Goal: Task Accomplishment & Management: Manage account settings

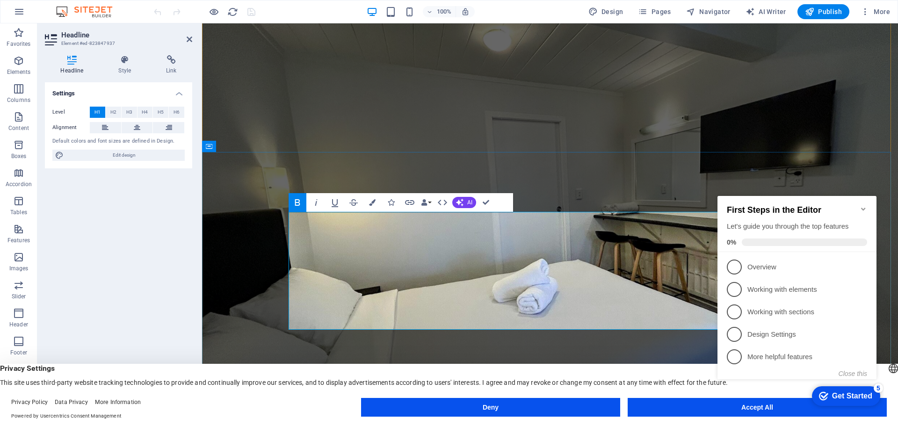
scroll to position [94, 0]
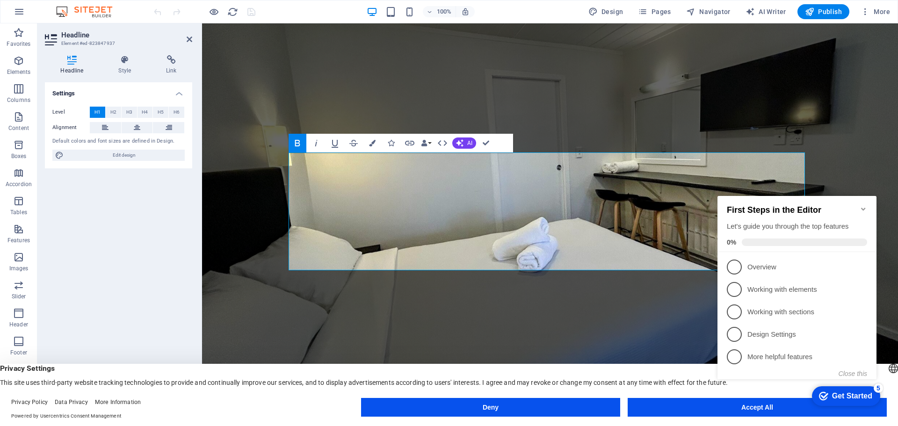
click at [862, 208] on icon "Minimize checklist" at bounding box center [863, 209] width 4 height 3
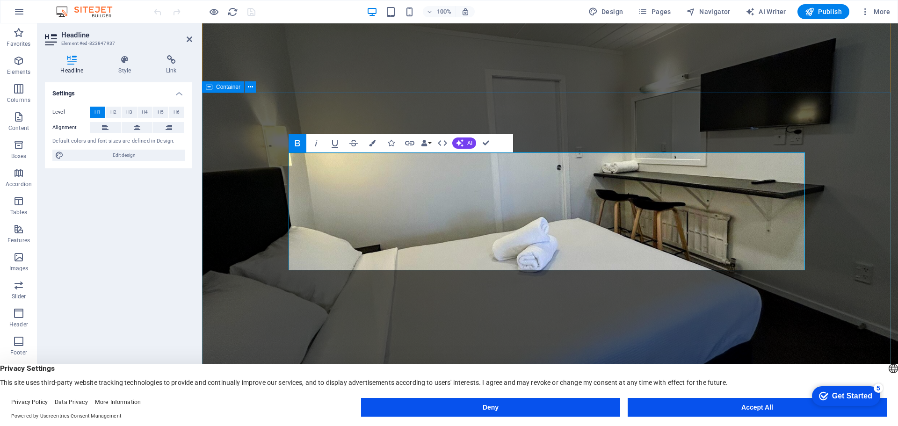
drag, startPoint x: 657, startPoint y: 253, endPoint x: 263, endPoint y: 173, distance: 402.3
drag, startPoint x: 682, startPoint y: 174, endPoint x: 737, endPoint y: 247, distance: 91.8
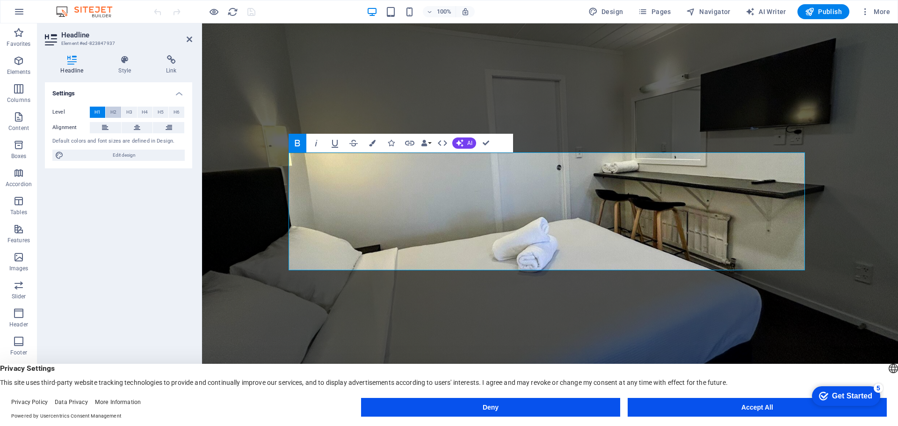
click at [114, 112] on span "H2" at bounding box center [113, 112] width 6 height 11
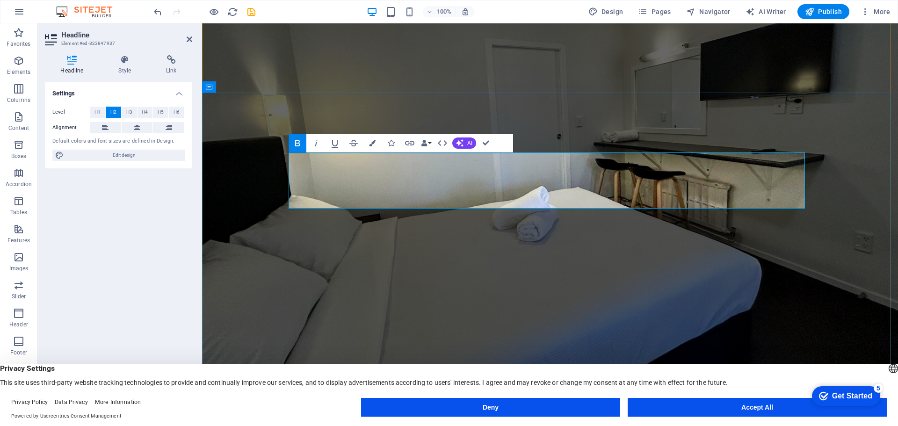
drag, startPoint x: 497, startPoint y: 166, endPoint x: 490, endPoint y: 169, distance: 7.7
drag, startPoint x: 765, startPoint y: 198, endPoint x: 324, endPoint y: 192, distance: 441.0
click at [125, 114] on button "H3" at bounding box center [129, 112] width 15 height 11
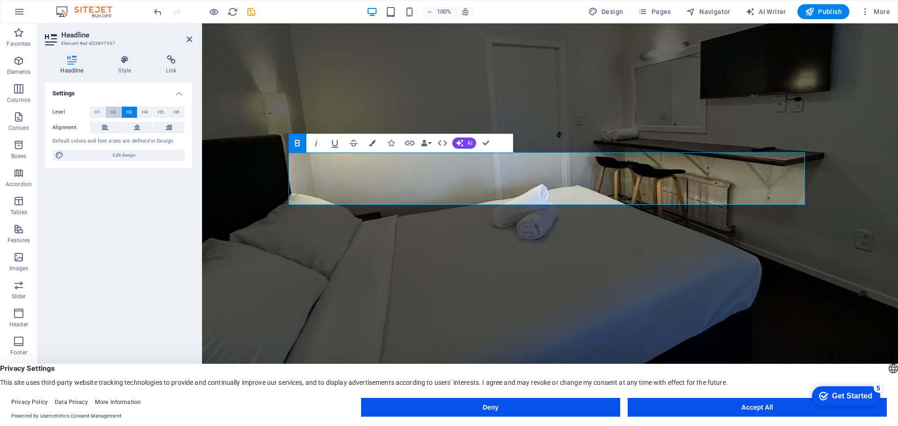
click at [115, 112] on span "H2" at bounding box center [113, 112] width 6 height 11
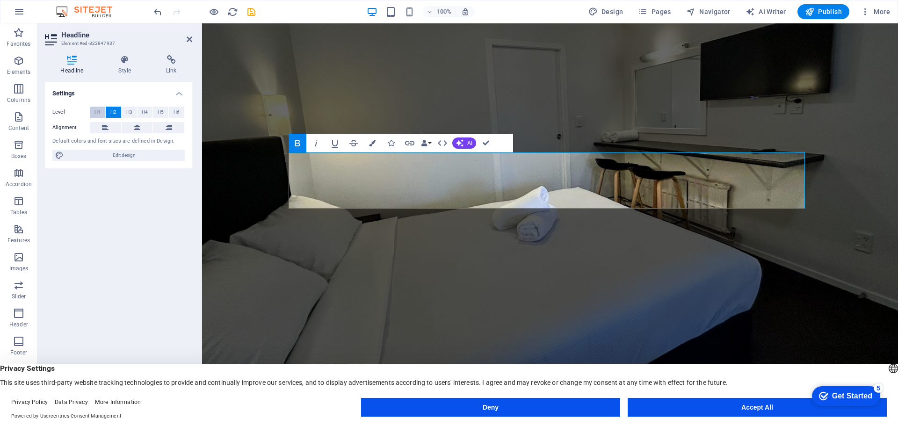
click at [96, 111] on span "H1" at bounding box center [97, 112] width 6 height 11
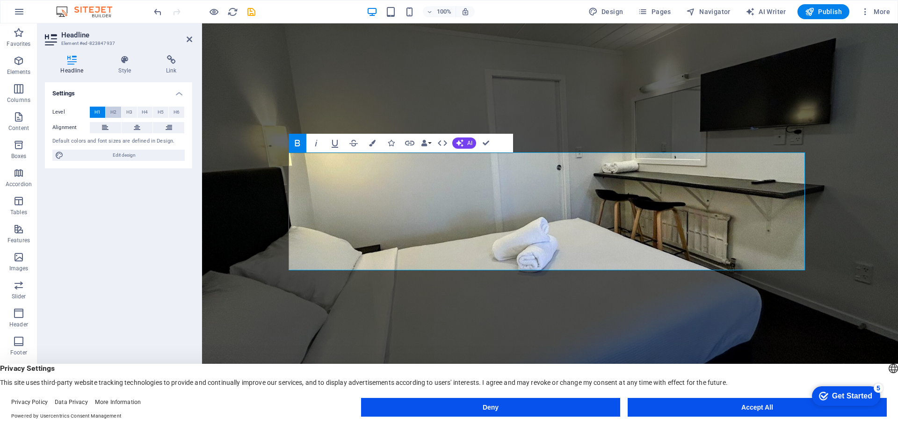
click at [117, 109] on button "H2" at bounding box center [113, 112] width 15 height 11
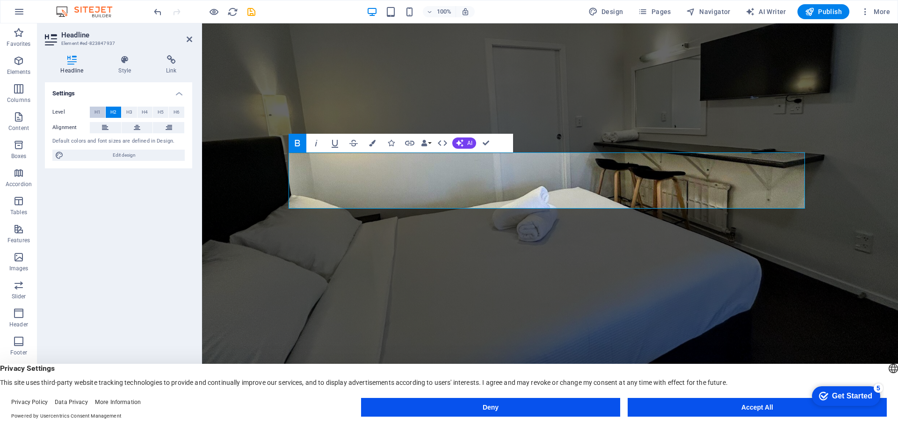
click at [101, 109] on button "H1" at bounding box center [97, 112] width 15 height 11
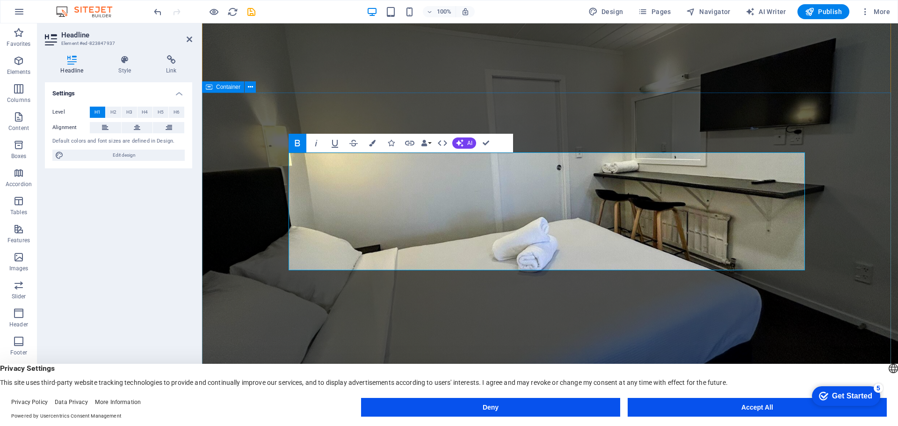
drag, startPoint x: 685, startPoint y: 250, endPoint x: 283, endPoint y: 203, distance: 404.4
drag, startPoint x: 428, startPoint y: 227, endPoint x: 411, endPoint y: 212, distance: 22.5
drag, startPoint x: 315, startPoint y: 210, endPoint x: 742, endPoint y: 273, distance: 431.5
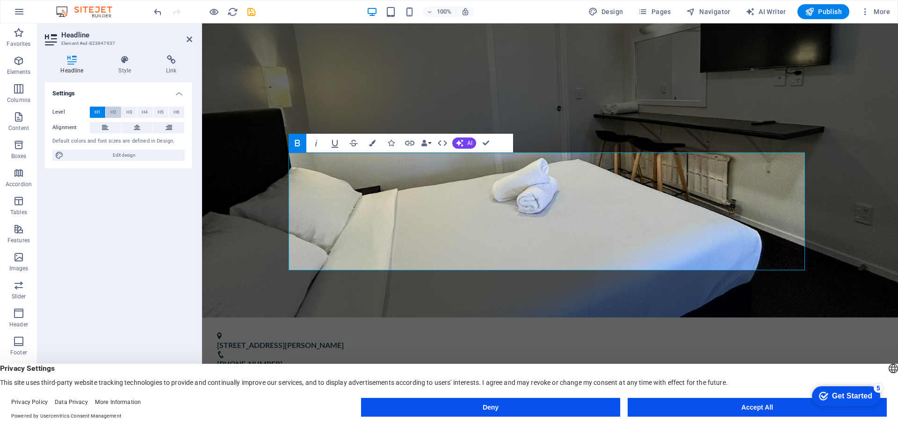
click at [116, 116] on button "H2" at bounding box center [113, 112] width 15 height 11
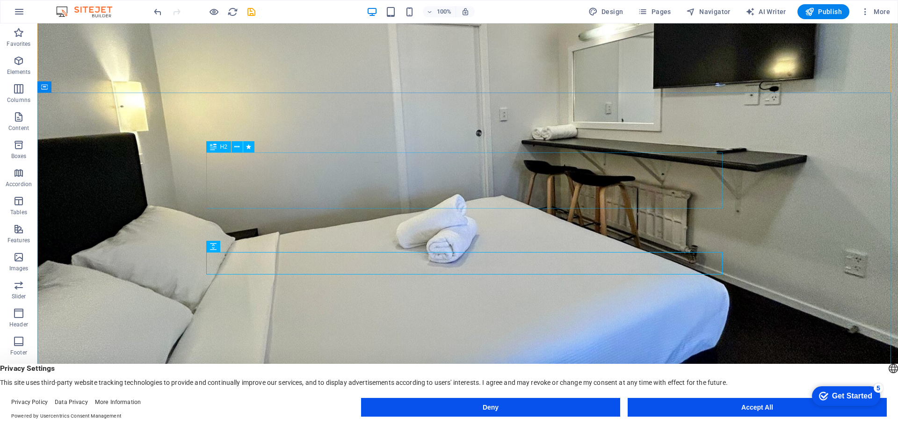
click at [211, 146] on icon at bounding box center [213, 146] width 7 height 11
click at [215, 148] on icon at bounding box center [213, 146] width 7 height 11
click at [251, 203] on button at bounding box center [247, 202] width 11 height 11
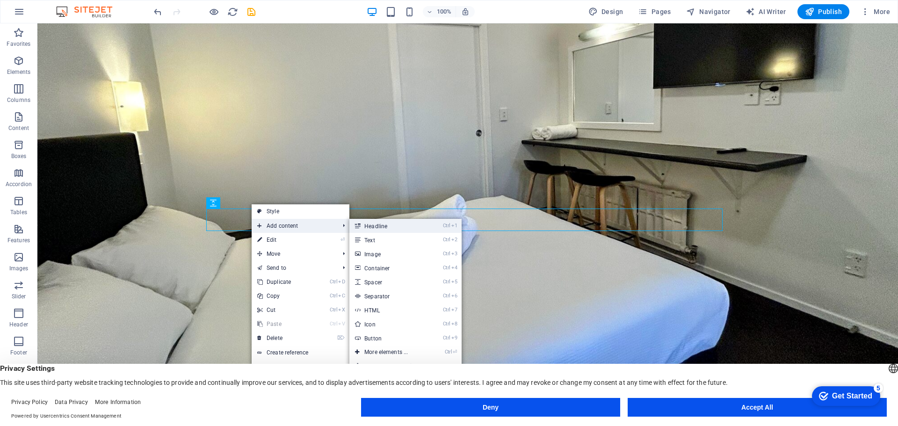
click at [385, 228] on link "Ctrl 1 Headline" at bounding box center [387, 226] width 77 height 14
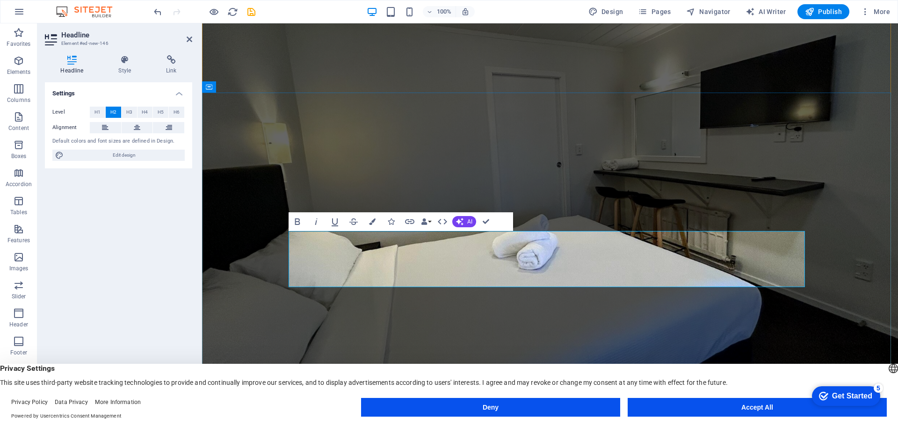
drag, startPoint x: 497, startPoint y: 246, endPoint x: 290, endPoint y: 247, distance: 206.7
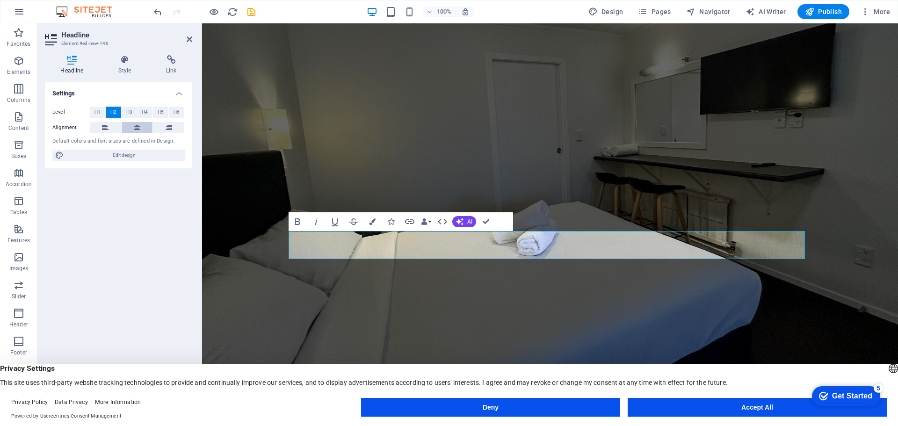
click at [135, 128] on icon at bounding box center [137, 127] width 7 height 11
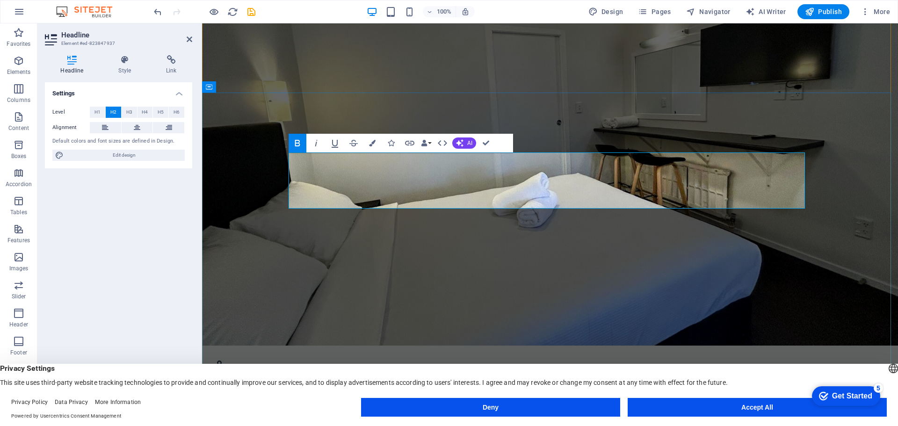
drag, startPoint x: 696, startPoint y: 205, endPoint x: 223, endPoint y: 201, distance: 473.3
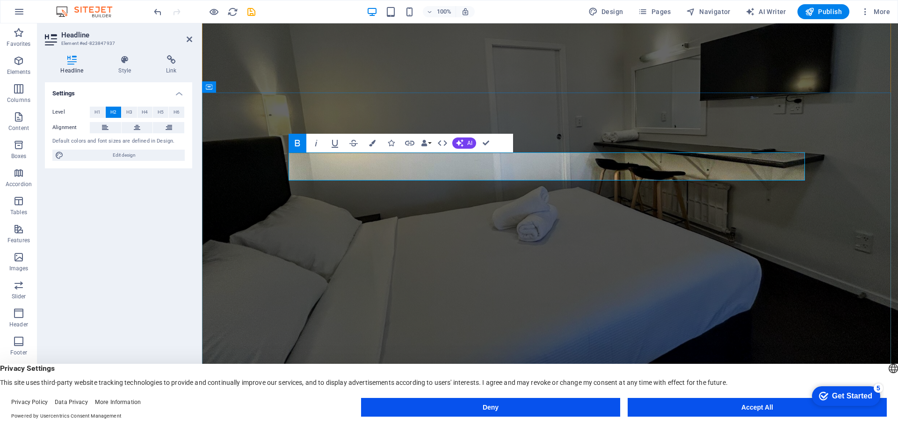
click at [101, 116] on button "H1" at bounding box center [97, 112] width 15 height 11
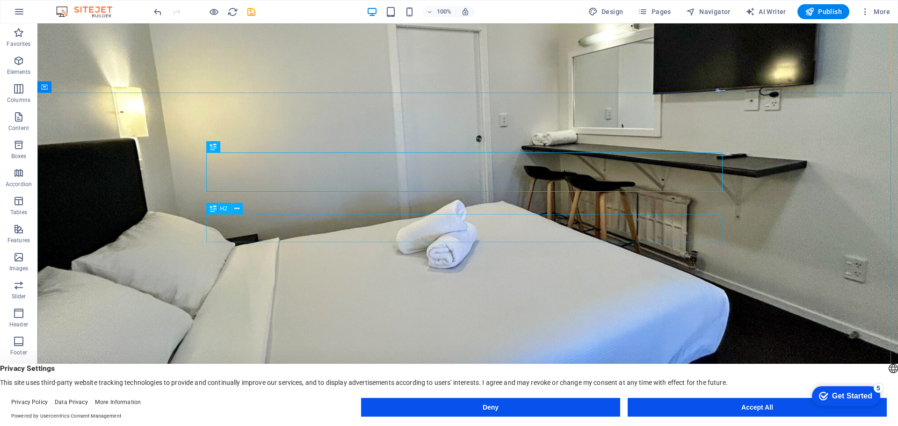
drag, startPoint x: 556, startPoint y: 216, endPoint x: 553, endPoint y: 200, distance: 16.7
drag, startPoint x: 589, startPoint y: 234, endPoint x: 581, endPoint y: 190, distance: 44.7
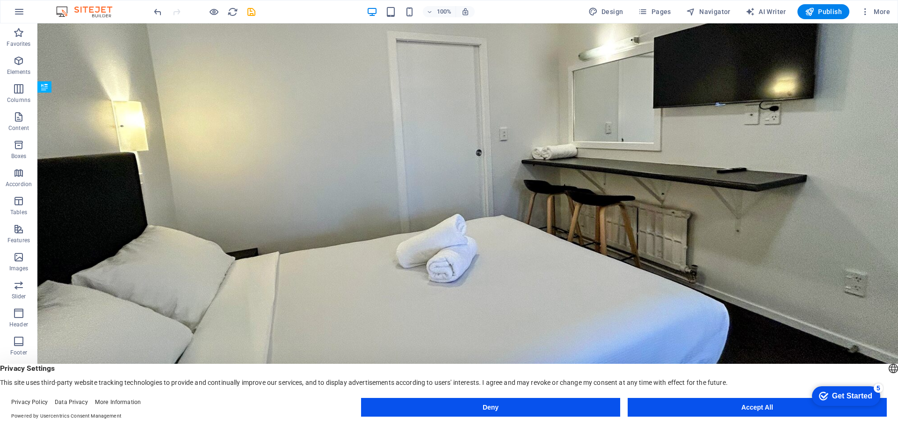
drag, startPoint x: 555, startPoint y: 159, endPoint x: 554, endPoint y: 219, distance: 60.8
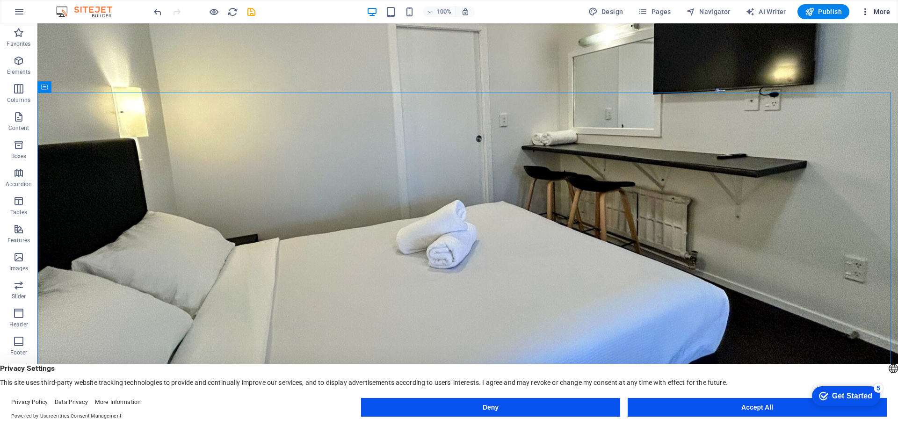
click at [875, 11] on span "More" at bounding box center [874, 11] width 29 height 9
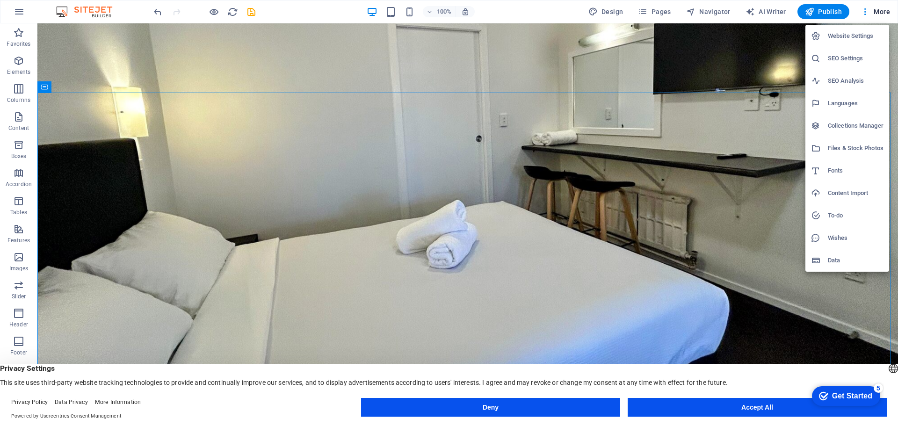
click at [849, 61] on h6 "SEO Settings" at bounding box center [856, 58] width 56 height 11
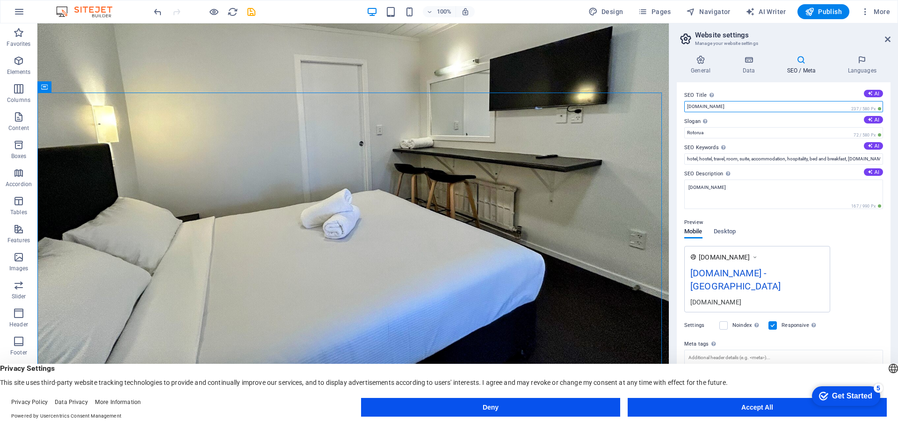
click at [722, 109] on input "[DOMAIN_NAME]" at bounding box center [783, 106] width 199 height 11
click at [722, 110] on input "[DOMAIN_NAME]" at bounding box center [783, 106] width 199 height 11
paste input "Midway Motel Rotorua | Affordable Family Accommodation near [GEOGRAPHIC_DATA]"
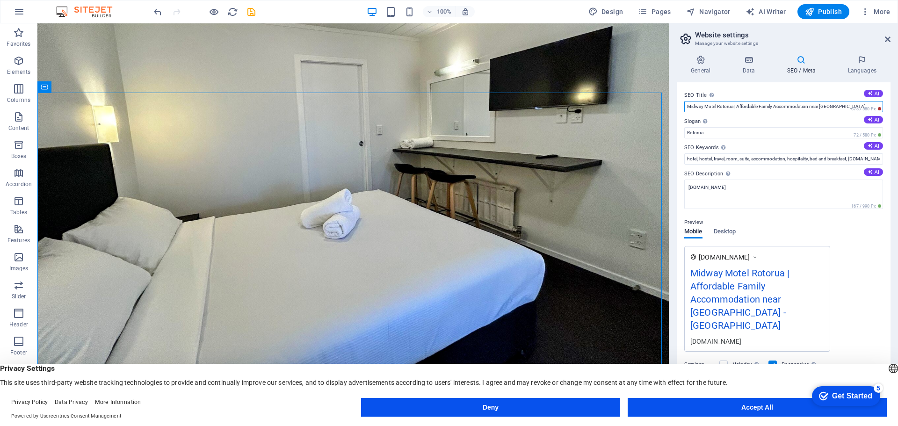
type input "Midway Motel Rotorua | Affordable Family Accommodation near [GEOGRAPHIC_DATA]"
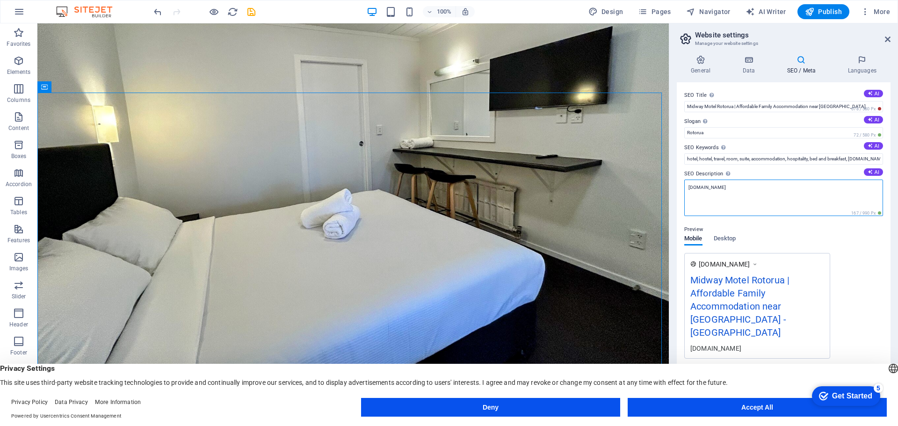
drag, startPoint x: 688, startPoint y: 189, endPoint x: 770, endPoint y: 189, distance: 81.4
click at [770, 189] on textarea "[DOMAIN_NAME]" at bounding box center [783, 198] width 199 height 36
paste textarea "Book direct at [GEOGRAPHIC_DATA]. Comfortable studios & family apartments near …"
type textarea "Book direct at [GEOGRAPHIC_DATA]. Comfortable studios & family apartments near …"
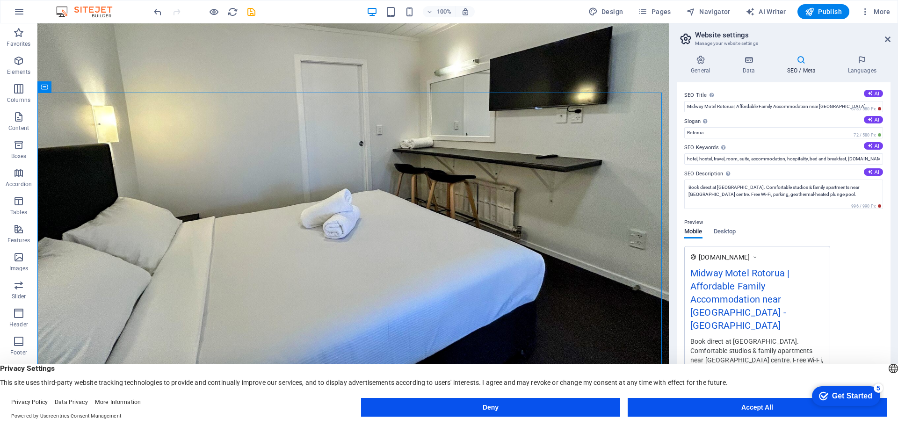
click at [801, 64] on icon at bounding box center [801, 59] width 57 height 9
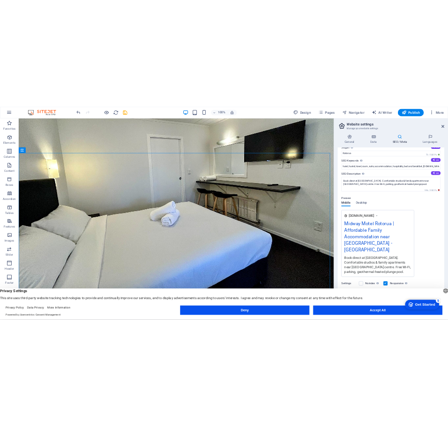
scroll to position [0, 0]
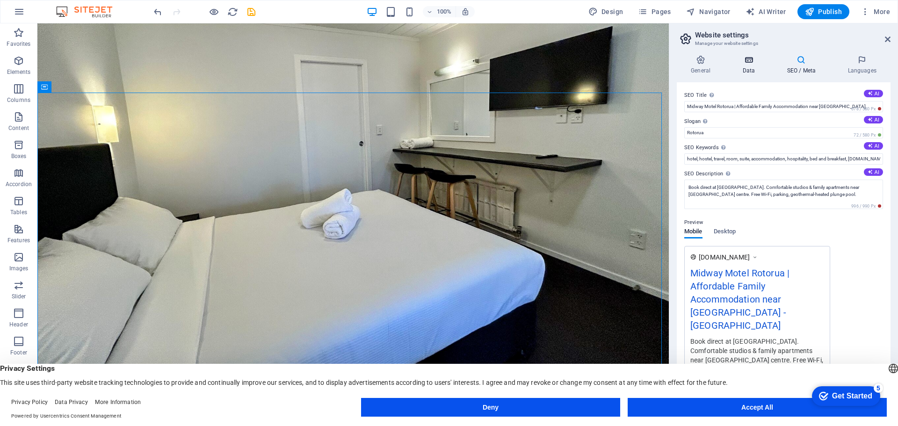
click at [744, 61] on icon at bounding box center [748, 59] width 41 height 9
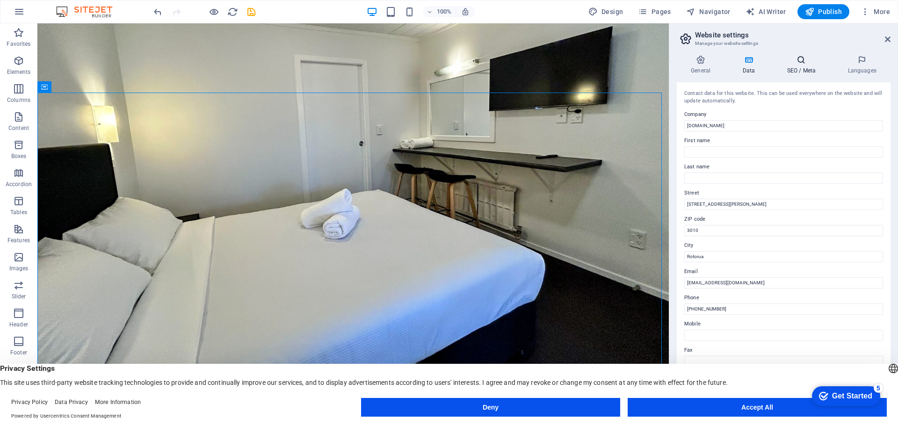
click at [801, 61] on icon at bounding box center [801, 59] width 57 height 9
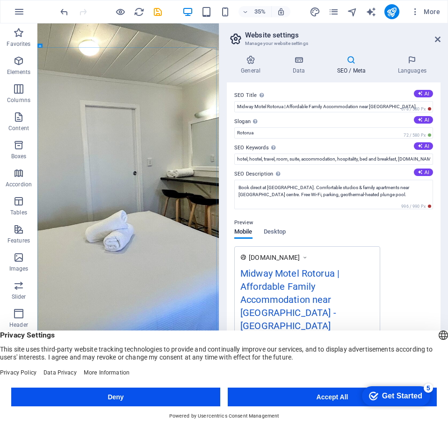
click at [350, 65] on h4 "SEO / Meta" at bounding box center [353, 65] width 61 height 20
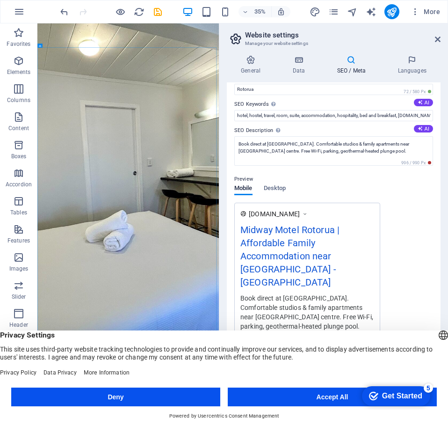
scroll to position [91, 0]
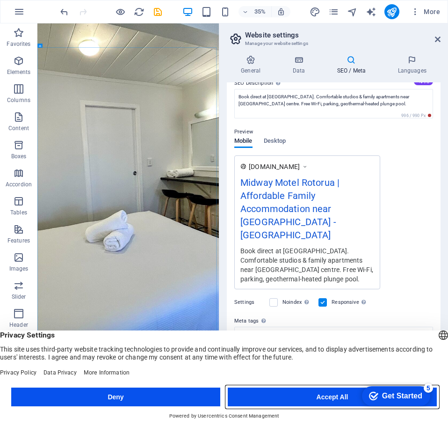
click at [323, 398] on button "Accept All" at bounding box center [332, 396] width 209 height 19
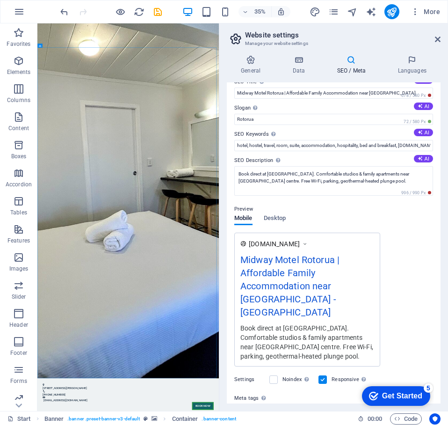
scroll to position [0, 0]
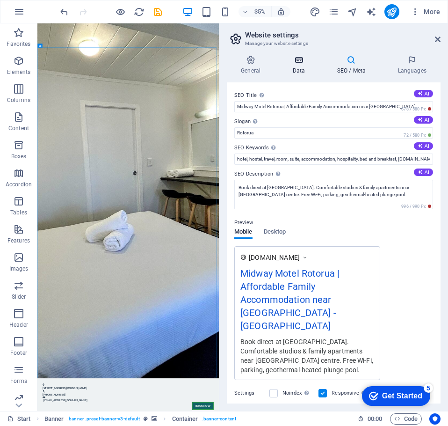
click at [295, 65] on h4 "Data" at bounding box center [300, 65] width 44 height 20
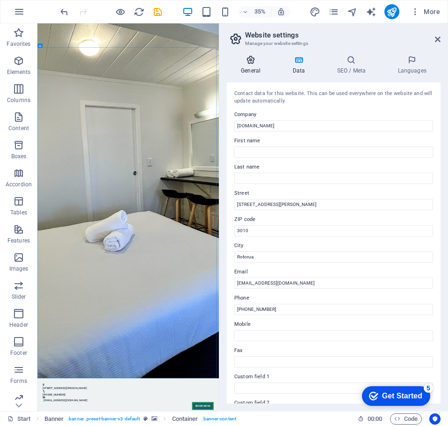
click at [253, 67] on h4 "General" at bounding box center [252, 65] width 51 height 20
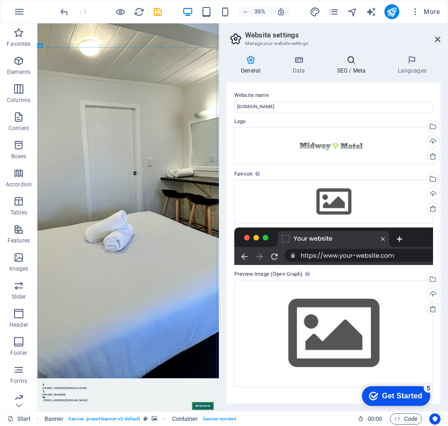
click at [360, 68] on h4 "SEO / Meta" at bounding box center [353, 65] width 61 height 20
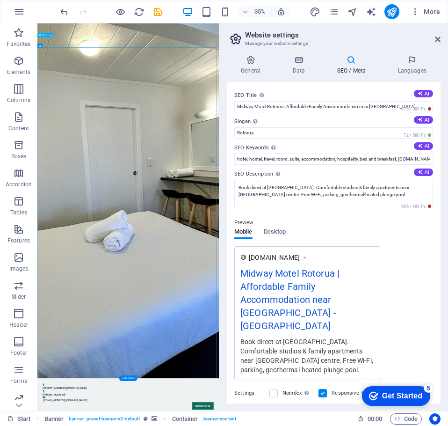
click at [436, 38] on icon at bounding box center [438, 39] width 6 height 7
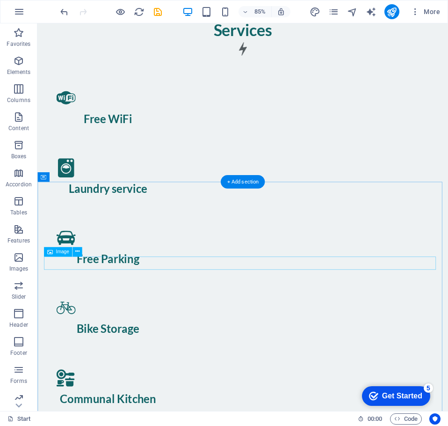
scroll to position [1216, 0]
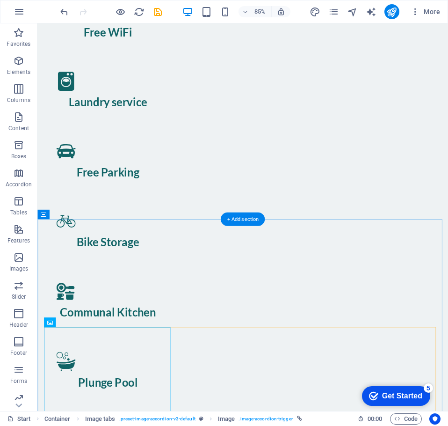
scroll to position [1263, 0]
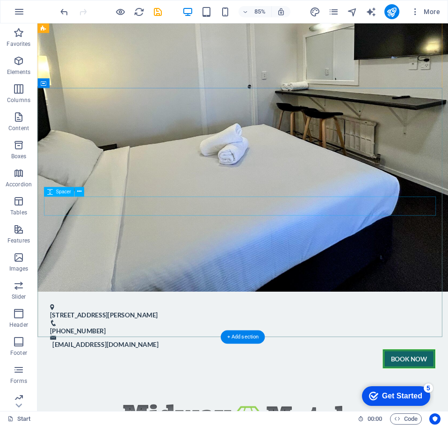
scroll to position [0, 0]
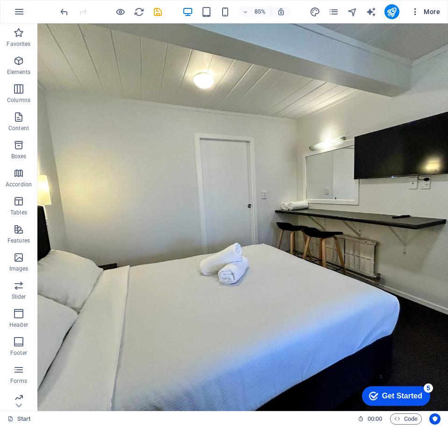
click at [436, 11] on span "More" at bounding box center [425, 11] width 29 height 9
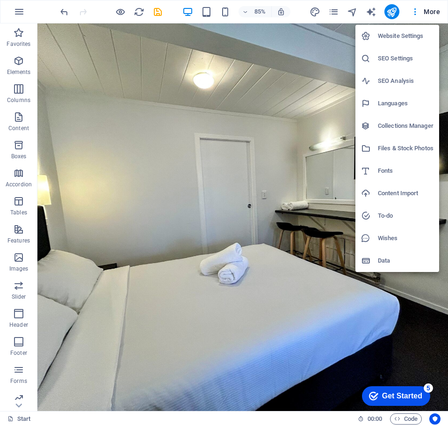
click at [405, 79] on h6 "SEO Analysis" at bounding box center [406, 80] width 56 height 11
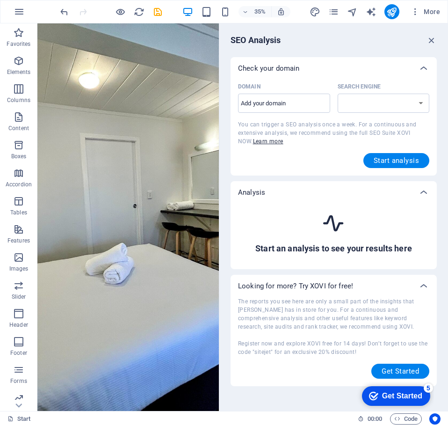
select select "[DOMAIN_NAME]"
click at [423, 14] on span "More" at bounding box center [425, 11] width 29 height 9
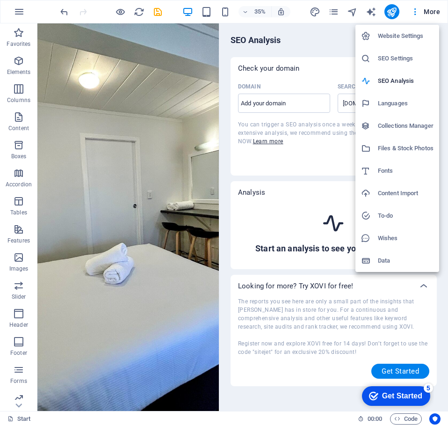
click at [403, 55] on h6 "SEO Settings" at bounding box center [406, 58] width 56 height 11
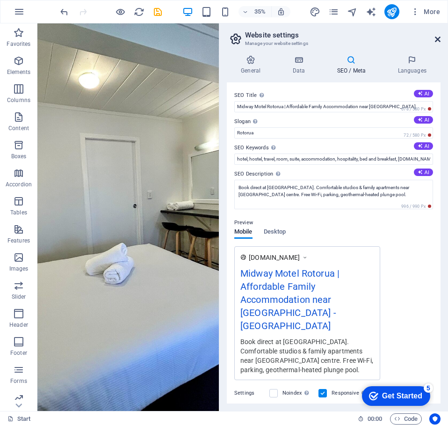
click at [440, 41] on icon at bounding box center [438, 39] width 6 height 7
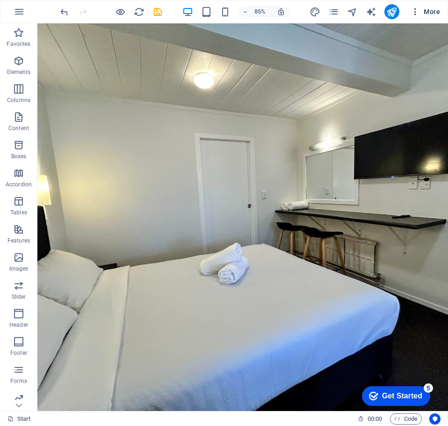
click at [417, 11] on icon "button" at bounding box center [415, 11] width 9 height 9
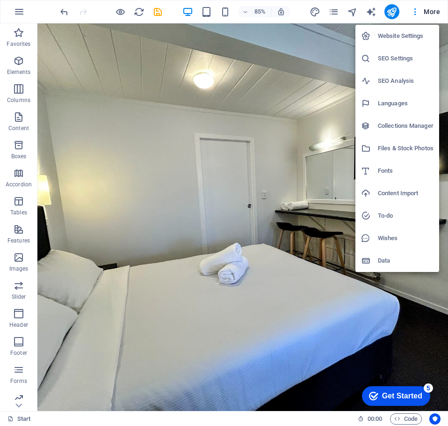
click at [408, 36] on h6 "Website Settings" at bounding box center [406, 35] width 56 height 11
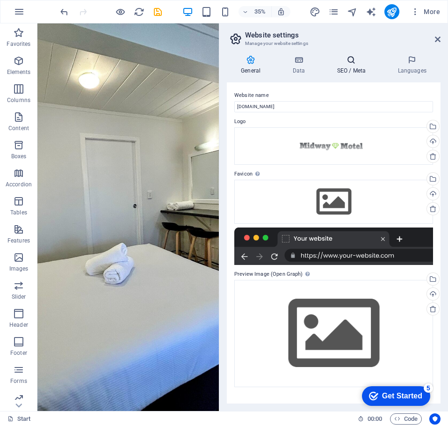
click at [345, 64] on icon at bounding box center [351, 59] width 57 height 9
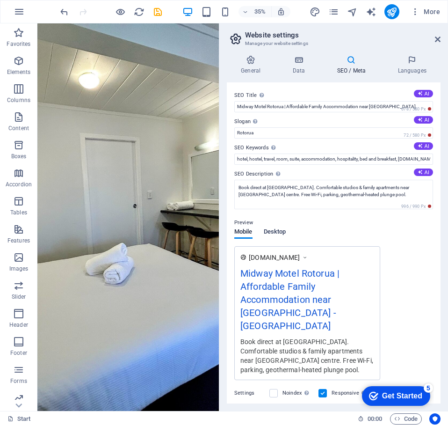
click at [278, 231] on span "Desktop" at bounding box center [275, 232] width 22 height 13
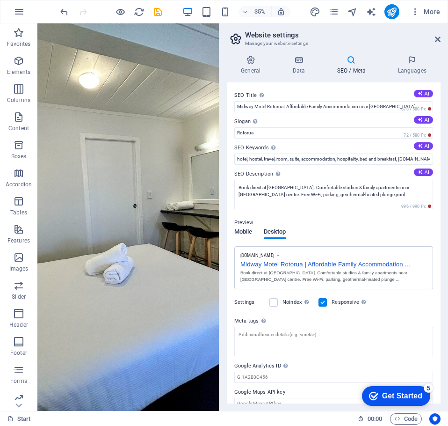
click at [246, 231] on span "Mobile" at bounding box center [243, 232] width 18 height 13
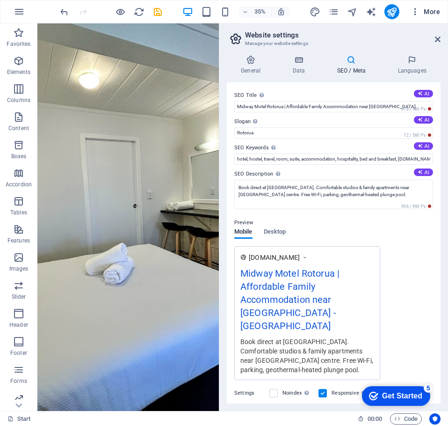
click at [411, 11] on icon "button" at bounding box center [415, 11] width 9 height 9
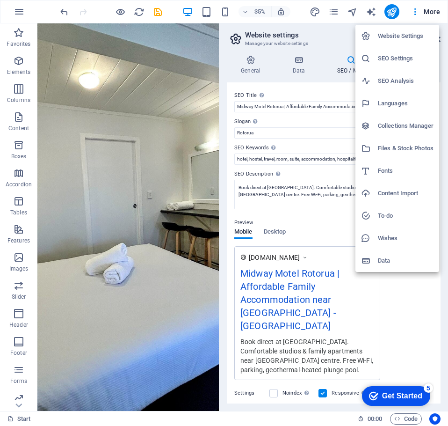
click at [411, 11] on div at bounding box center [224, 213] width 448 height 426
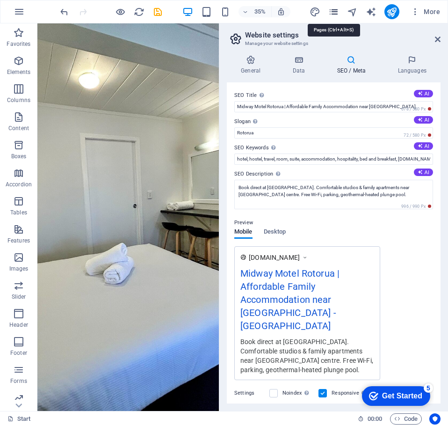
click at [330, 8] on icon "pages" at bounding box center [333, 12] width 11 height 11
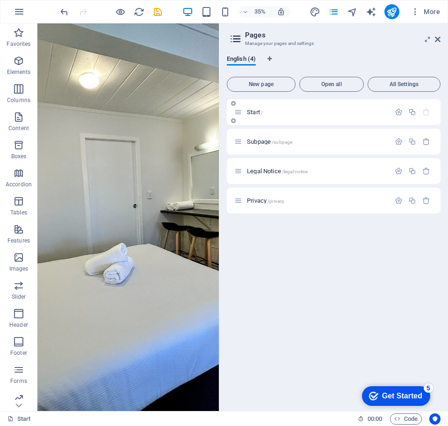
click at [236, 113] on icon at bounding box center [238, 112] width 8 height 8
click at [240, 113] on icon at bounding box center [238, 112] width 8 height 8
click at [238, 144] on icon at bounding box center [238, 141] width 8 height 8
click at [295, 175] on div "Legal Notice /legal-notice" at bounding box center [312, 171] width 156 height 11
click at [262, 168] on span "Legal Notice /legal-notice" at bounding box center [277, 170] width 61 height 7
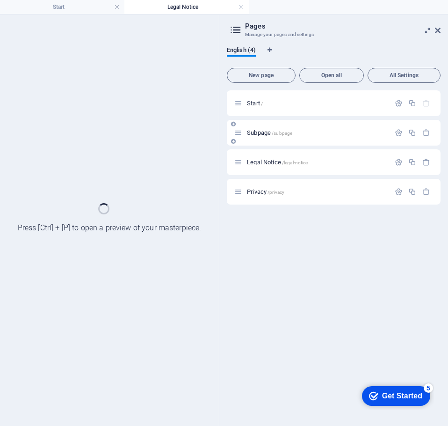
click at [263, 116] on div "Start /" at bounding box center [334, 103] width 214 height 26
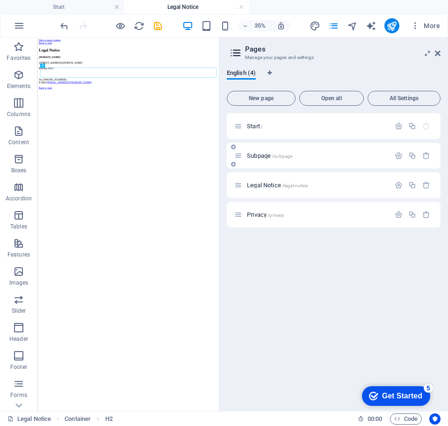
click at [260, 156] on span "Subpage /subpage" at bounding box center [269, 155] width 45 height 7
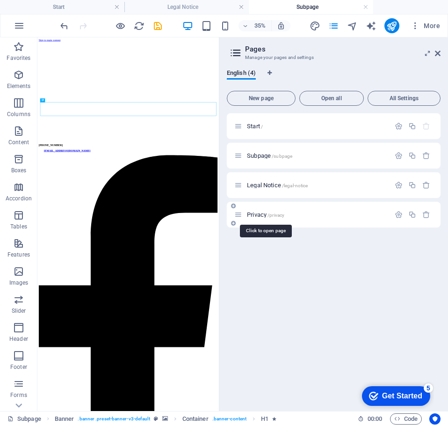
click at [258, 214] on span "Privacy /privacy" at bounding box center [265, 214] width 37 height 7
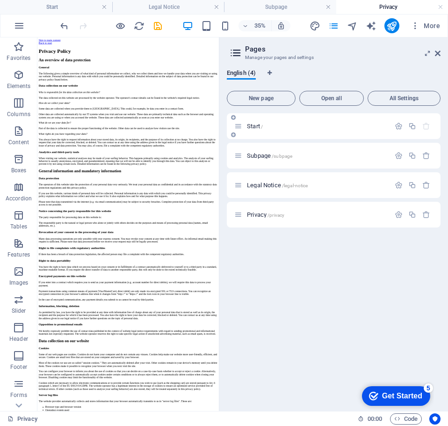
click at [239, 127] on icon at bounding box center [238, 126] width 8 height 8
click at [258, 126] on span "Start /" at bounding box center [255, 126] width 16 height 7
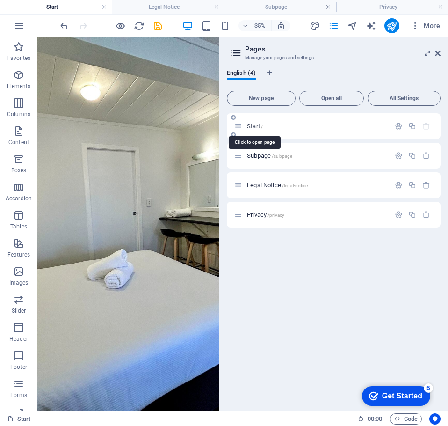
click at [258, 126] on span "Start /" at bounding box center [255, 126] width 16 height 7
click at [398, 126] on icon "button" at bounding box center [399, 126] width 8 height 8
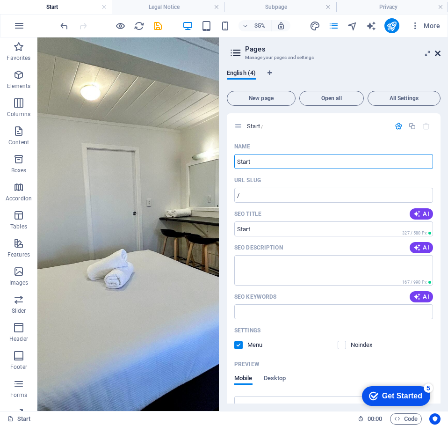
click at [436, 52] on icon at bounding box center [438, 53] width 6 height 7
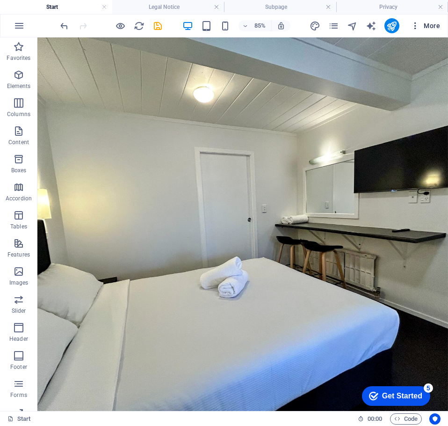
click at [434, 19] on button "More" at bounding box center [425, 25] width 37 height 15
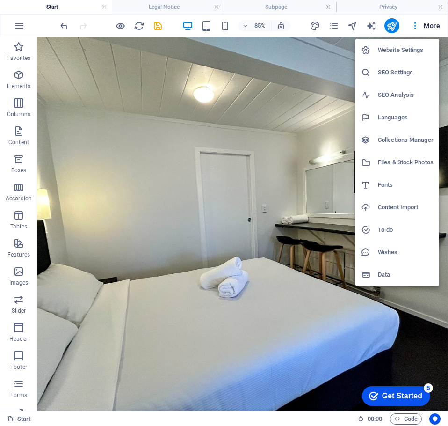
click at [406, 71] on h6 "SEO Settings" at bounding box center [406, 72] width 56 height 11
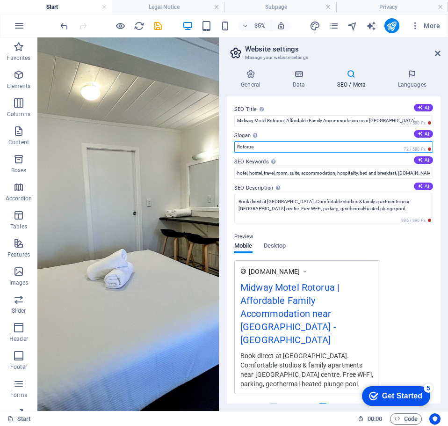
click at [282, 152] on input "Rotorua" at bounding box center [333, 146] width 199 height 11
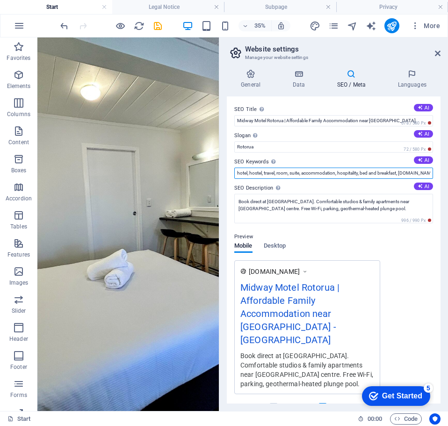
click at [288, 173] on input "hotel, hostel, travel, room, suite, accommodation, hospitality, bed and breakfa…" at bounding box center [333, 172] width 199 height 11
click at [168, 9] on h4 "Legal Notice" at bounding box center [168, 7] width 112 height 10
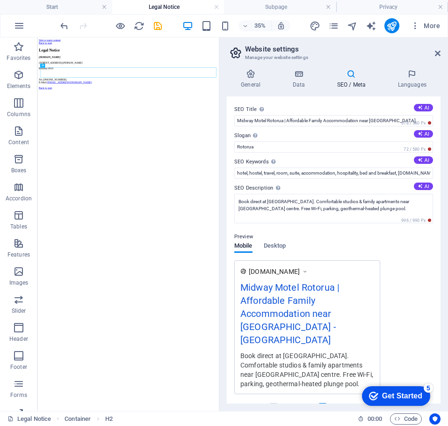
click at [219, 8] on h4 "Legal Notice" at bounding box center [168, 7] width 112 height 10
drag, startPoint x: 74, startPoint y: 5, endPoint x: 64, endPoint y: 5, distance: 9.8
click at [74, 5] on h4 "Start" at bounding box center [56, 7] width 112 height 10
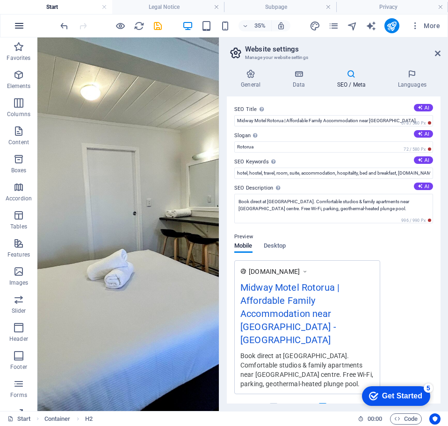
click at [20, 28] on icon "button" at bounding box center [19, 25] width 11 height 11
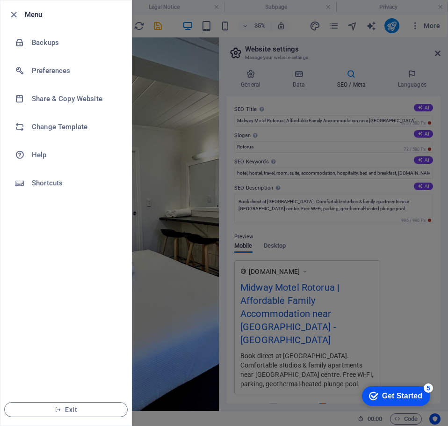
click at [157, 96] on div at bounding box center [224, 213] width 448 height 426
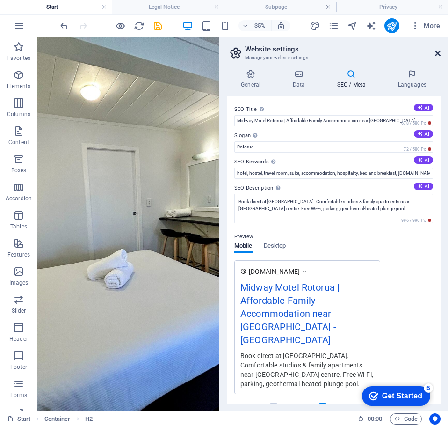
drag, startPoint x: 438, startPoint y: 53, endPoint x: 467, endPoint y: 16, distance: 47.3
click at [438, 53] on icon at bounding box center [438, 53] width 6 height 7
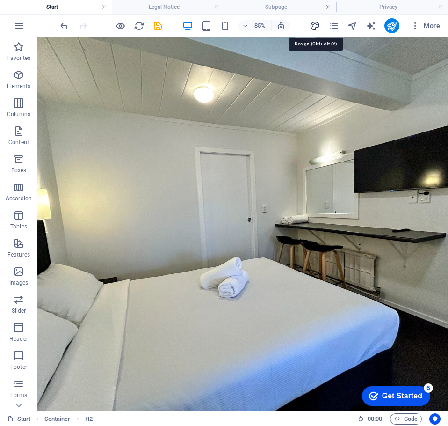
click at [314, 25] on icon "design" at bounding box center [315, 26] width 11 height 11
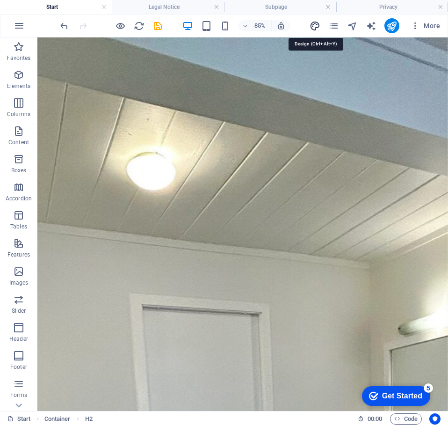
select select "px"
select select "300"
select select "px"
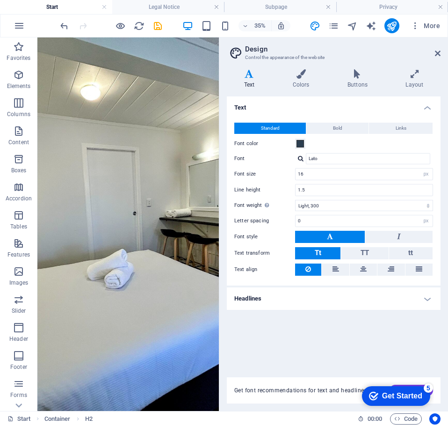
drag, startPoint x: 436, startPoint y: 54, endPoint x: 388, endPoint y: 44, distance: 48.6
click at [436, 54] on icon at bounding box center [438, 53] width 6 height 7
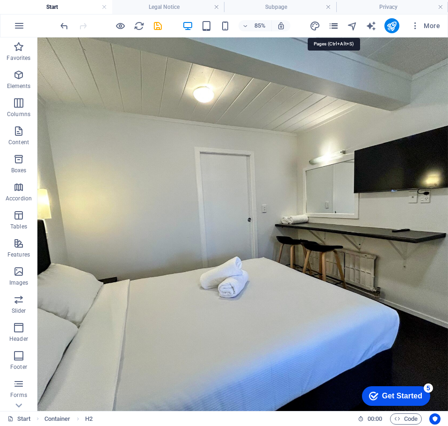
click at [336, 26] on icon "pages" at bounding box center [333, 26] width 11 height 11
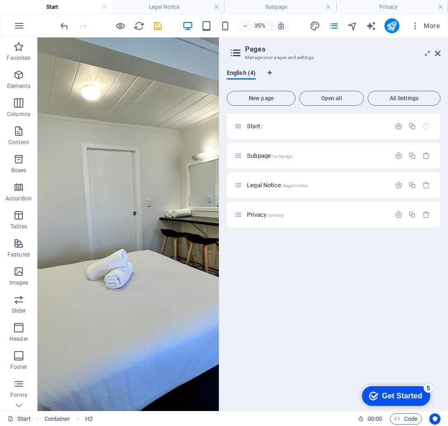
click at [238, 53] on icon at bounding box center [236, 52] width 14 height 13
click at [239, 159] on icon at bounding box center [238, 156] width 8 height 8
click at [439, 51] on icon at bounding box center [438, 53] width 6 height 7
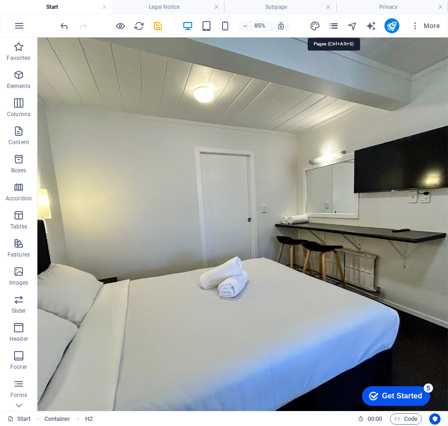
click at [330, 27] on icon "pages" at bounding box center [333, 26] width 11 height 11
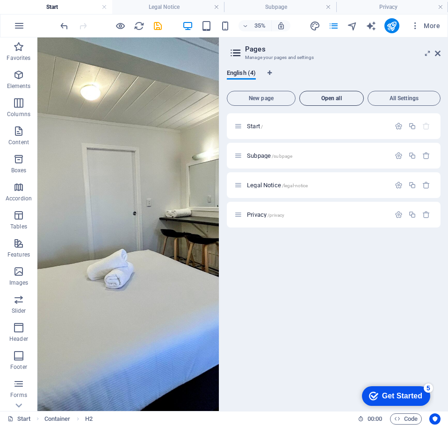
click at [336, 98] on span "Open all" at bounding box center [331, 98] width 56 height 6
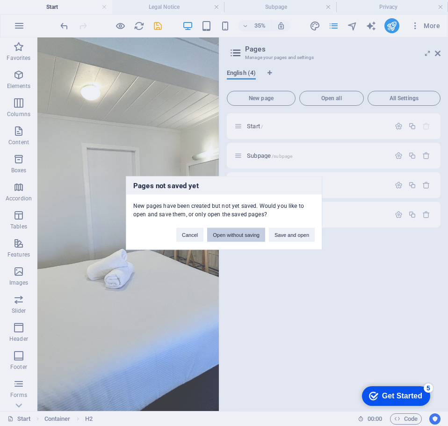
click at [234, 232] on button "Open without saving" at bounding box center [236, 235] width 58 height 14
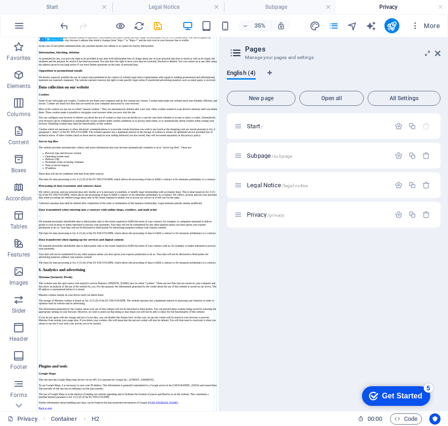
scroll to position [655, 0]
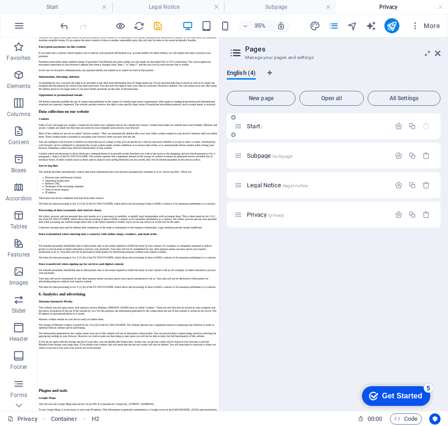
click at [237, 128] on icon at bounding box center [238, 126] width 8 height 8
click at [250, 124] on span "Start /" at bounding box center [255, 126] width 16 height 7
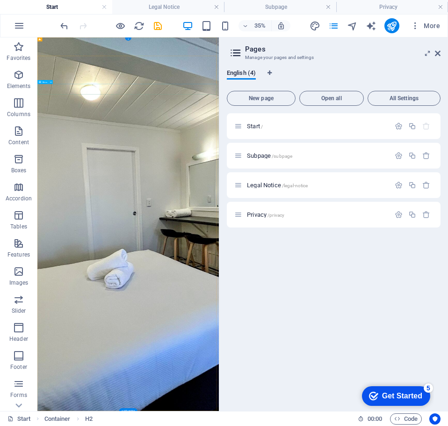
click at [435, 51] on icon at bounding box center [438, 53] width 6 height 7
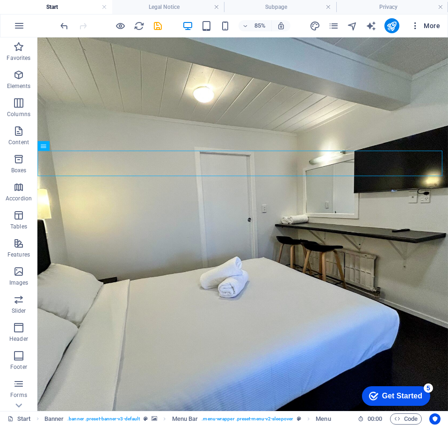
click at [425, 25] on span "More" at bounding box center [425, 25] width 29 height 9
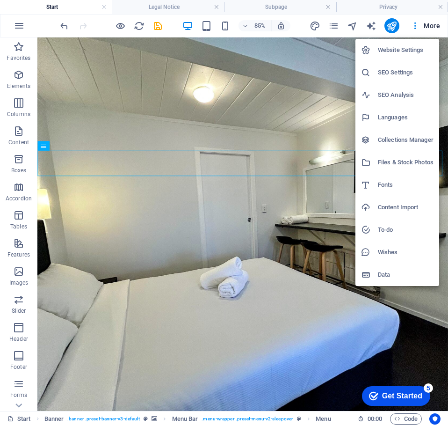
click at [399, 71] on h6 "SEO Settings" at bounding box center [406, 72] width 56 height 11
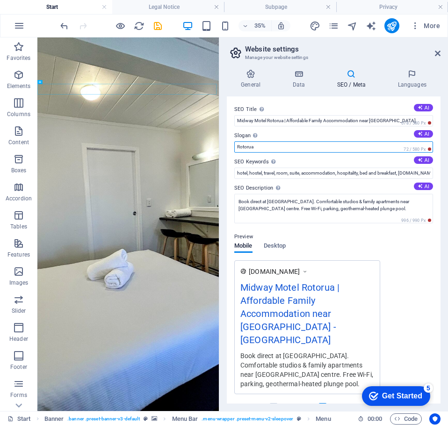
click at [260, 148] on input "Rotorua" at bounding box center [333, 146] width 199 height 11
paste input "Comfortable rooms, geothermal plunge pool, book direct & save"
type input "Comfortable rooms, geothermal plunge pool, book direct & save"
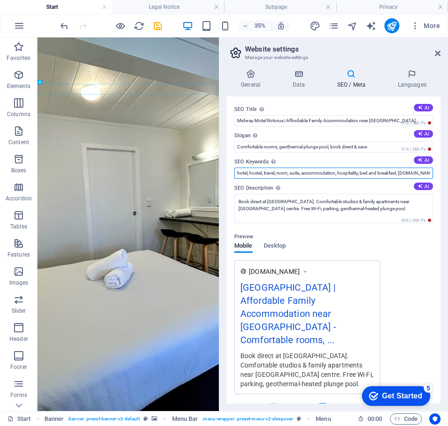
click at [322, 176] on input "hotel, hostel, travel, room, suite, accommodation, hospitality, bed and breakfa…" at bounding box center [333, 172] width 199 height 11
paste input "[GEOGRAPHIC_DATA], [GEOGRAPHIC_DATA] accommodation, [GEOGRAPHIC_DATA], [GEOGRAP…"
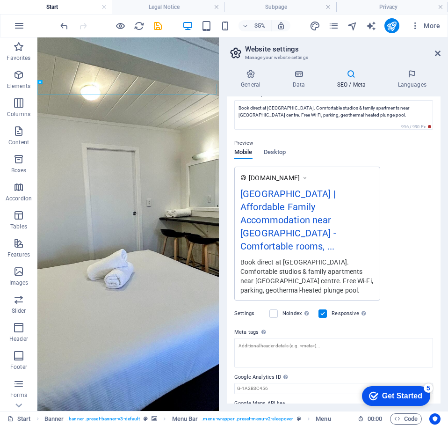
scroll to position [47, 0]
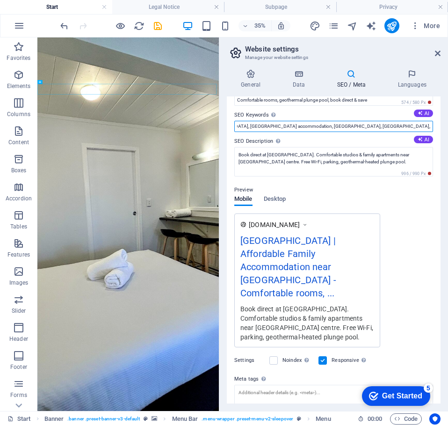
type input "[GEOGRAPHIC_DATA], [GEOGRAPHIC_DATA] accommodation, [GEOGRAPHIC_DATA], [GEOGRAP…"
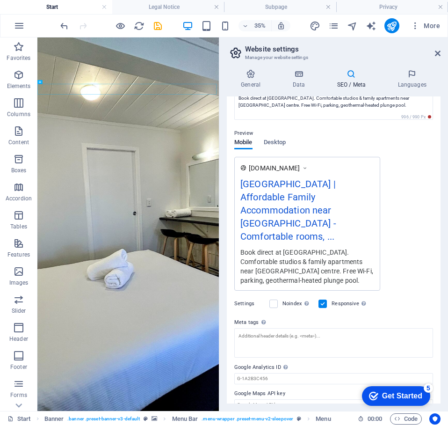
scroll to position [105, 0]
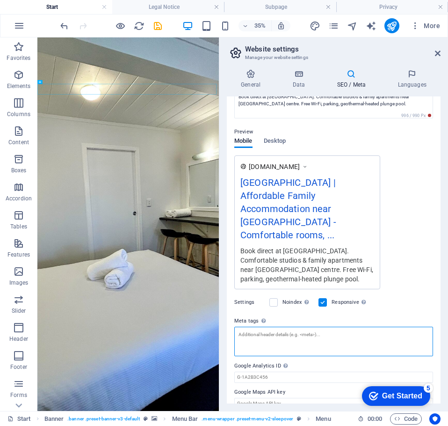
click at [252, 326] on textarea "Meta tags Enter HTML code here that will be placed inside the tags of your webs…" at bounding box center [333, 340] width 199 height 29
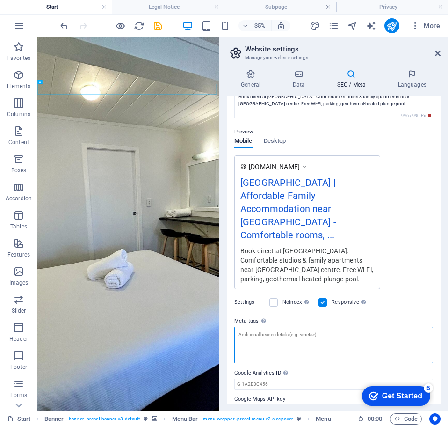
paste textarea "<meta property="og:title" content="Midway Motel Rotorua | Affordable Family Acc…"
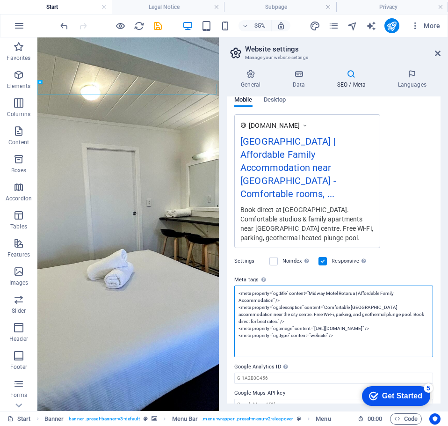
scroll to position [147, 0]
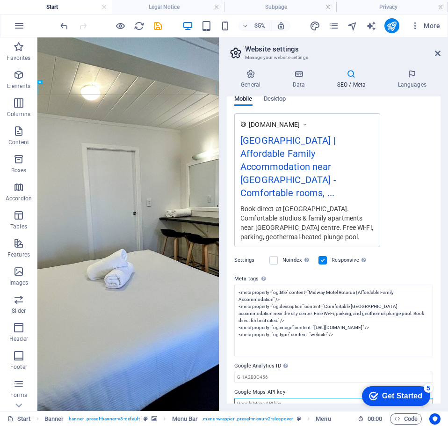
click at [288, 388] on body "[DOMAIN_NAME] Start Legal Notice Subpage Privacy Favorites Elements Columns Con…" at bounding box center [224, 213] width 448 height 426
type textarea "<meta property="og:title" content="Midway Motel Rotorua | Affordable Family Acc…"
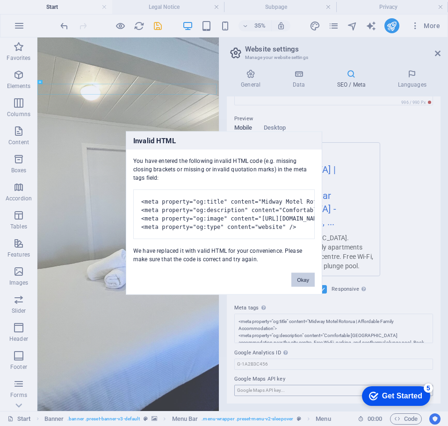
scroll to position [105, 0]
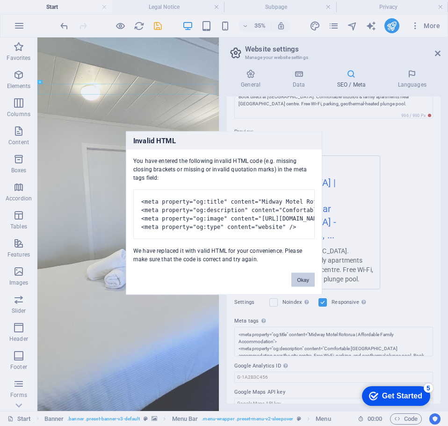
click at [299, 284] on button "Okay" at bounding box center [302, 280] width 23 height 14
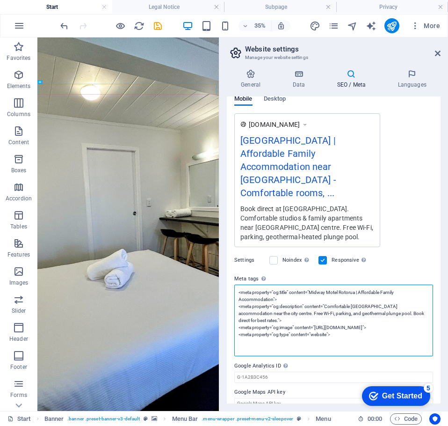
scroll to position [0, 0]
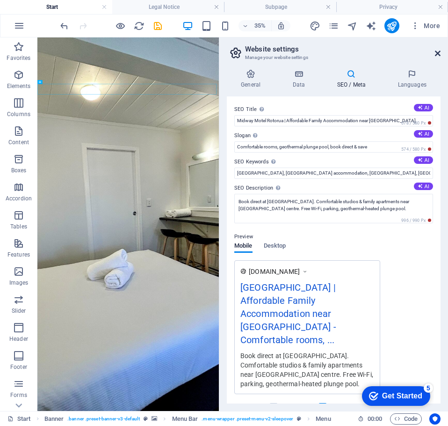
click at [437, 55] on icon at bounding box center [438, 53] width 6 height 7
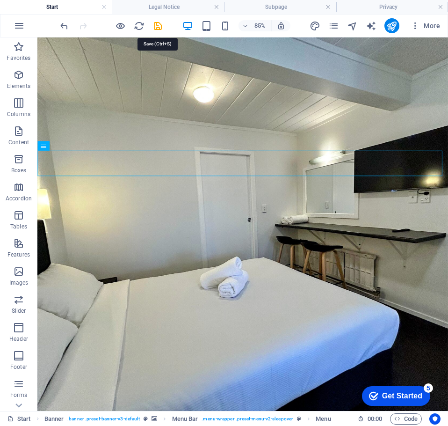
click at [160, 28] on icon "save" at bounding box center [157, 26] width 11 height 11
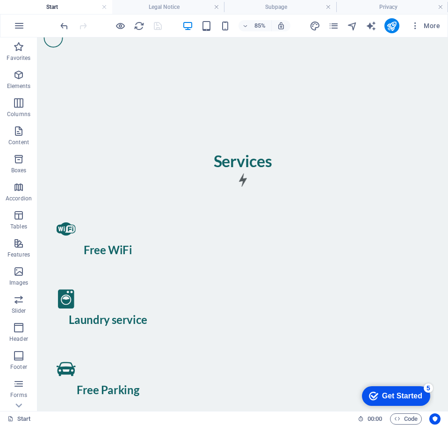
scroll to position [982, 0]
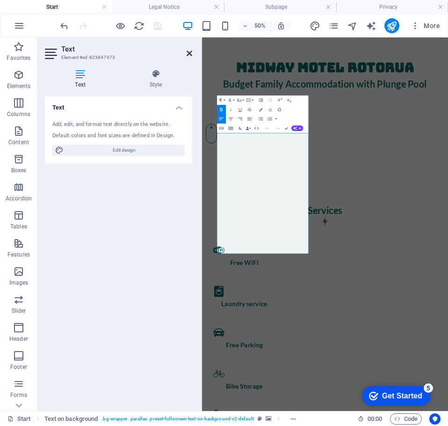
click at [189, 55] on icon at bounding box center [190, 53] width 6 height 7
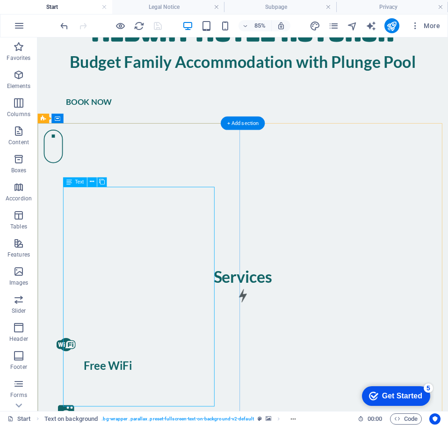
scroll to position [784, 0]
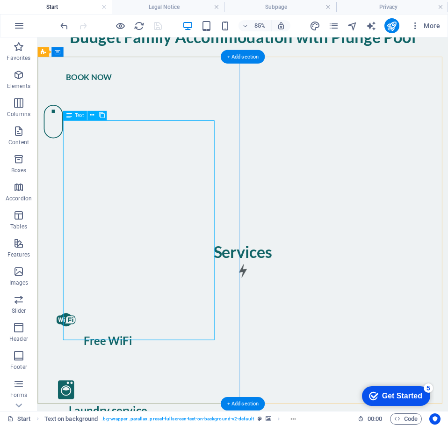
click at [79, 114] on span "Text" at bounding box center [79, 115] width 9 height 5
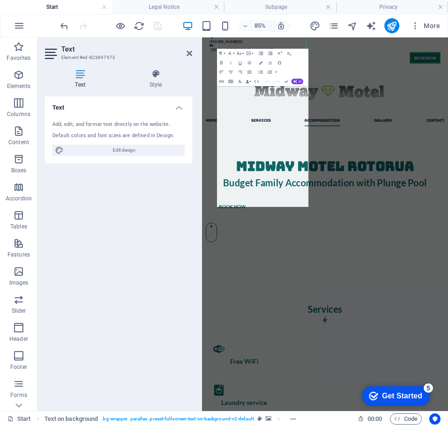
scroll to position [1076, 0]
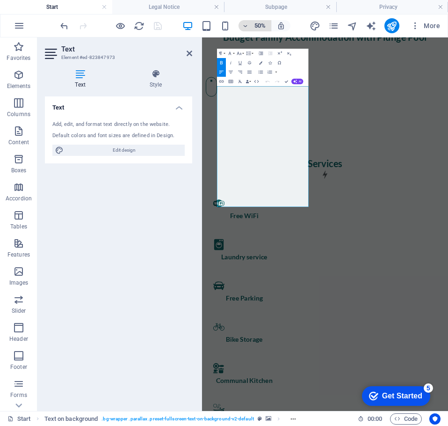
click at [264, 26] on h6 "50%" at bounding box center [260, 25] width 15 height 11
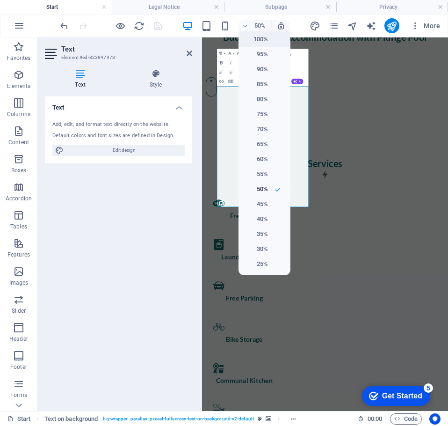
click at [258, 42] on h6 "100%" at bounding box center [256, 39] width 24 height 11
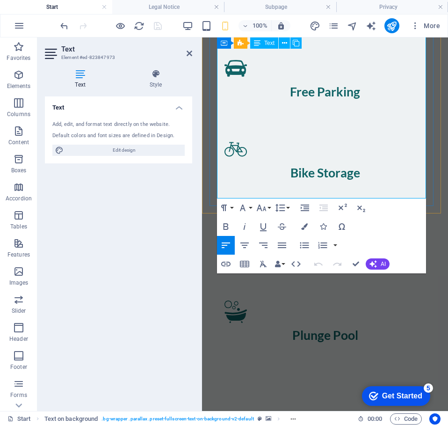
drag, startPoint x: 233, startPoint y: 113, endPoint x: 412, endPoint y: 196, distance: 197.3
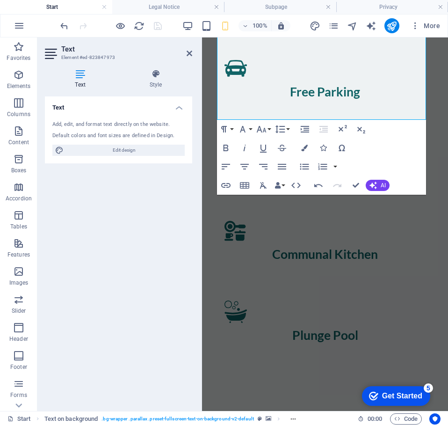
click at [150, 216] on div "Text Add, edit, and format text directly on the website. Default colors and fon…" at bounding box center [118, 249] width 147 height 307
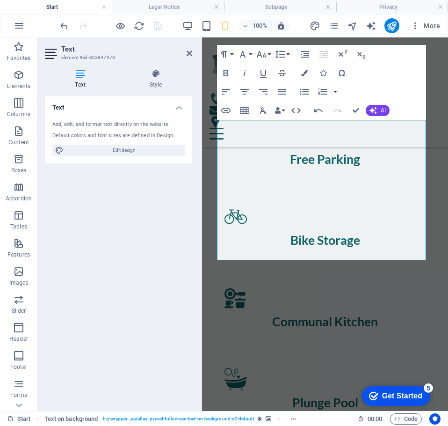
scroll to position [935, 0]
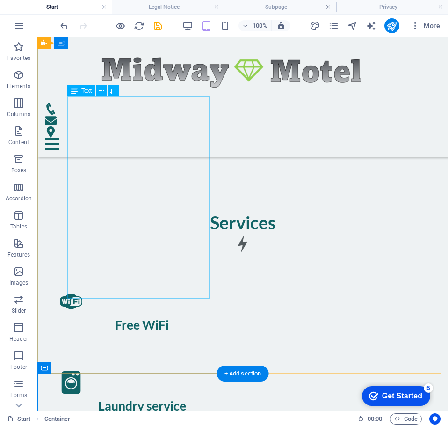
scroll to position [795, 0]
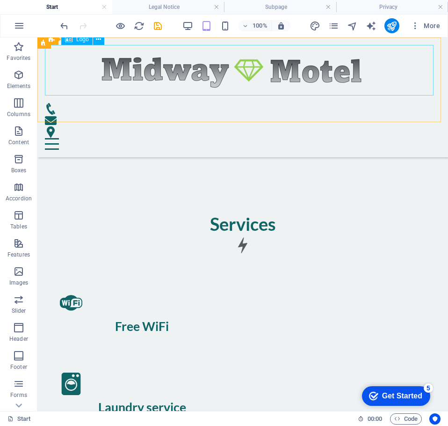
click at [88, 73] on div at bounding box center [243, 70] width 396 height 51
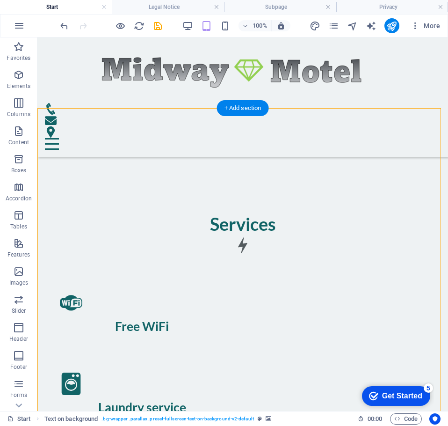
click at [17, 275] on icon "button" at bounding box center [18, 271] width 11 height 11
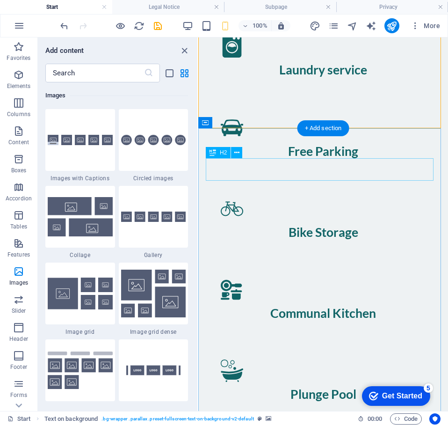
scroll to position [1299, 0]
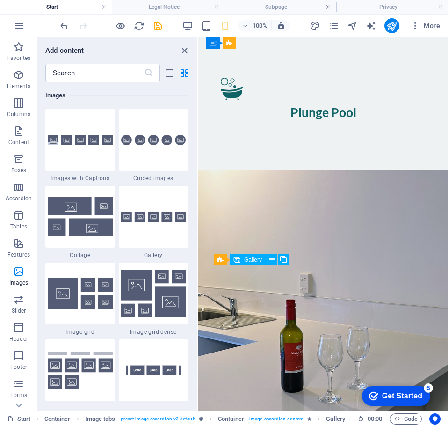
select select "4"
select select "px"
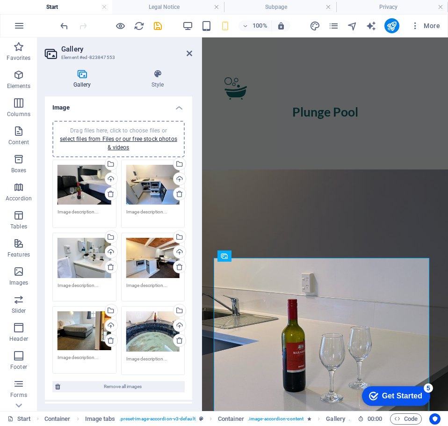
click at [84, 183] on div "Drag files here, click to choose files or select files from Files or our free s…" at bounding box center [85, 185] width 54 height 40
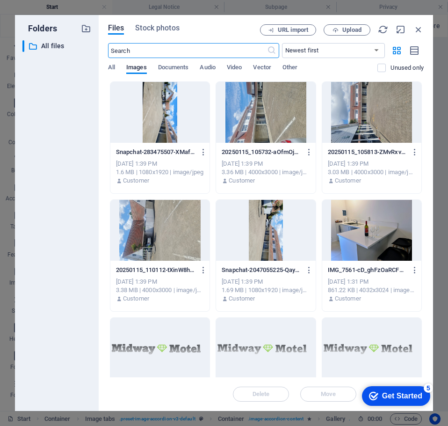
scroll to position [2479, 0]
click at [425, 29] on div "Files Stock photos URL import Upload ​ Newest first Oldest first Name (A-Z) Nam…" at bounding box center [266, 213] width 334 height 396
click at [416, 30] on icon "button" at bounding box center [418, 29] width 10 height 10
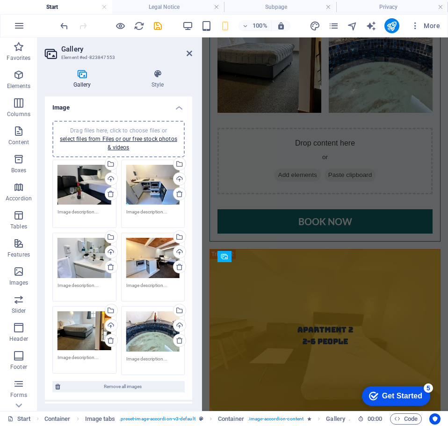
scroll to position [1299, 0]
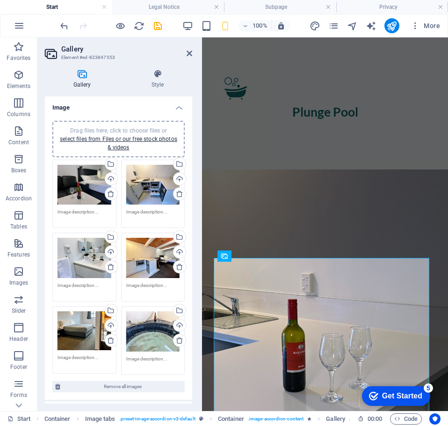
drag, startPoint x: 83, startPoint y: 183, endPoint x: 76, endPoint y: 180, distance: 7.6
click at [76, 180] on div "Drag files here, click to choose files or select files from Files or our free s…" at bounding box center [85, 185] width 54 height 40
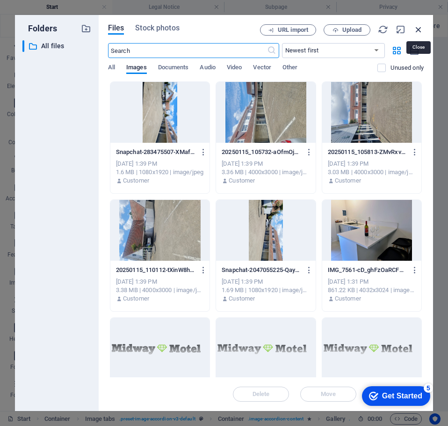
click at [416, 28] on icon "button" at bounding box center [418, 29] width 10 height 10
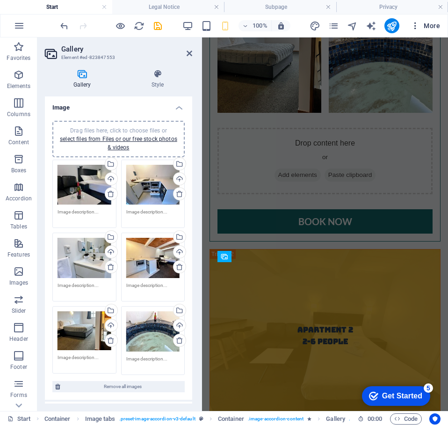
scroll to position [1299, 0]
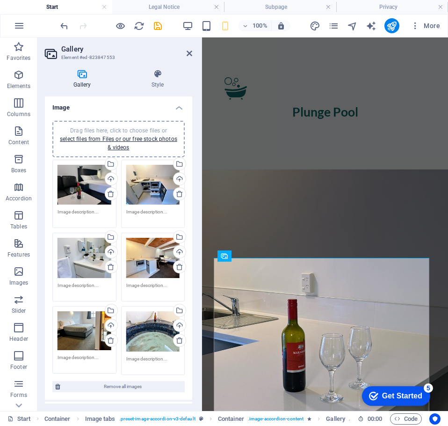
click at [193, 52] on aside "Gallery Element #ed-823847553 Gallery Style Image Drag files here, click to cho…" at bounding box center [119, 223] width 165 height 373
click at [190, 56] on icon at bounding box center [190, 53] width 6 height 7
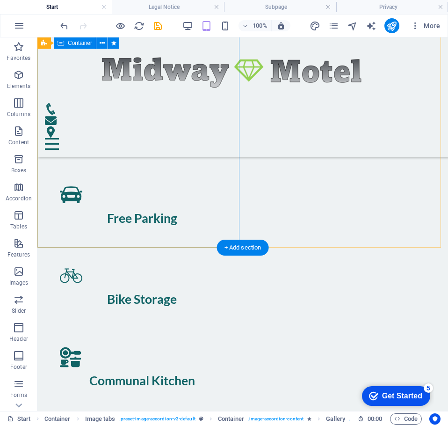
scroll to position [878, 0]
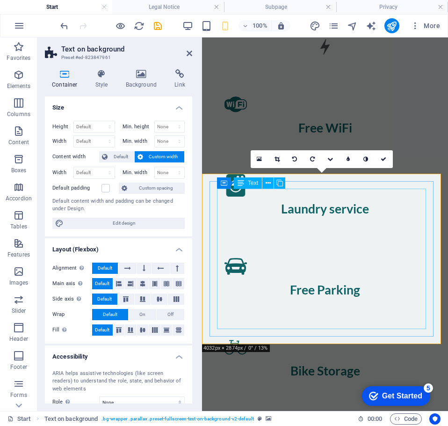
scroll to position [867, 0]
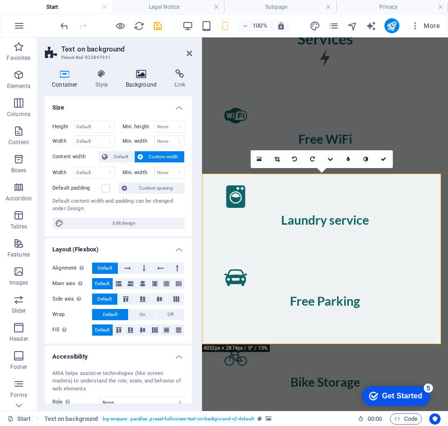
click at [136, 80] on h4 "Background" at bounding box center [143, 79] width 49 height 20
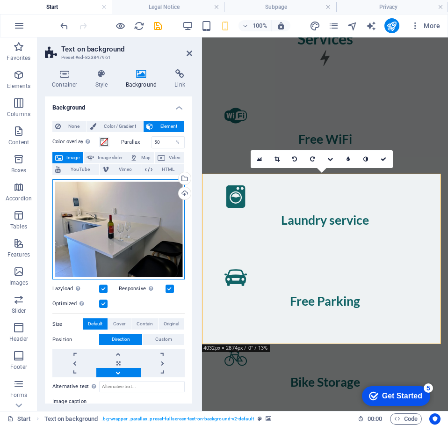
click at [136, 204] on div "Drag files here, click to choose files or select files from Files or our free s…" at bounding box center [118, 229] width 132 height 101
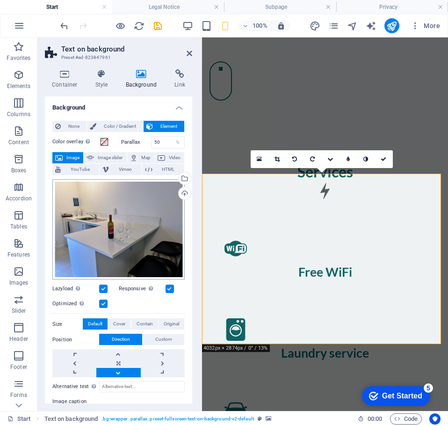
scroll to position [1060, 0]
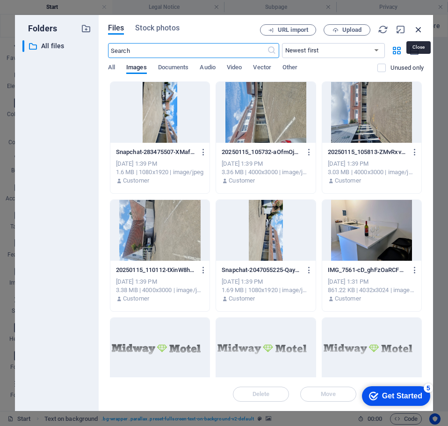
click at [413, 28] on icon "button" at bounding box center [418, 29] width 10 height 10
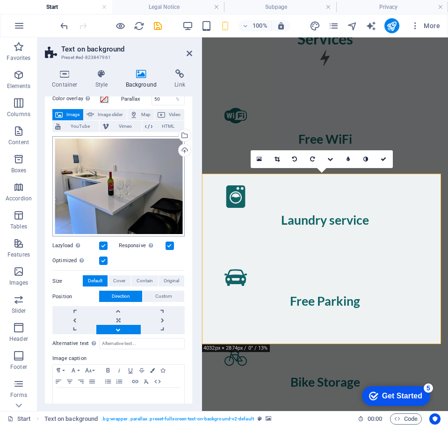
scroll to position [62, 0]
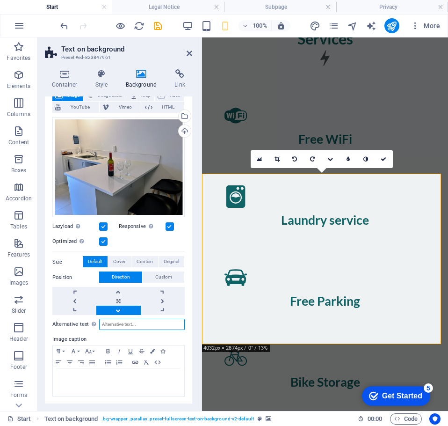
click at [116, 323] on input "Alternative text The alternative text is used by devices that cannot display im…" at bounding box center [142, 323] width 86 height 11
click at [120, 321] on input "Alternative text The alternative text is used by devices that cannot display im…" at bounding box center [142, 323] width 86 height 11
paste input "Rotorua motel family apartment with kitchenette"
type input "Rotorua motel family apartment with kitchenette"
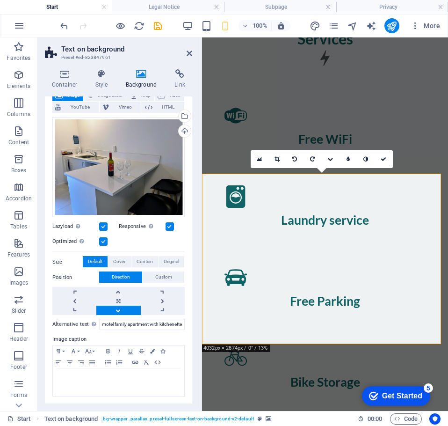
click at [121, 334] on label "Image caption" at bounding box center [118, 338] width 132 height 11
click at [188, 52] on icon at bounding box center [190, 53] width 6 height 7
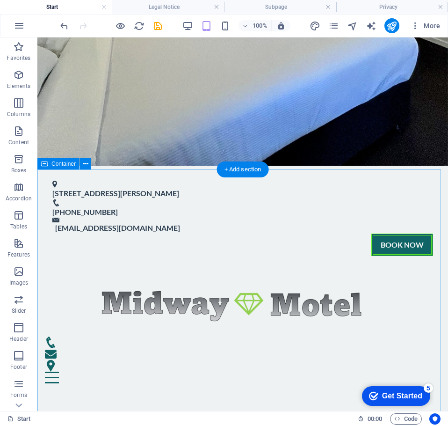
scroll to position [118, 0]
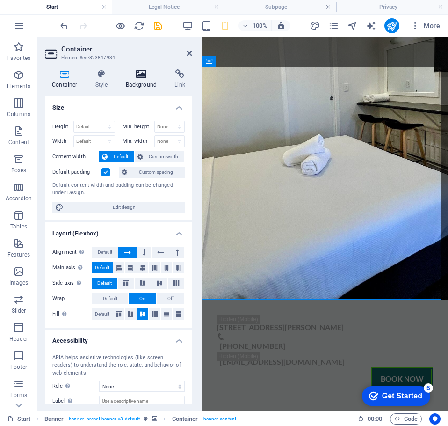
click at [146, 82] on h4 "Background" at bounding box center [143, 79] width 49 height 20
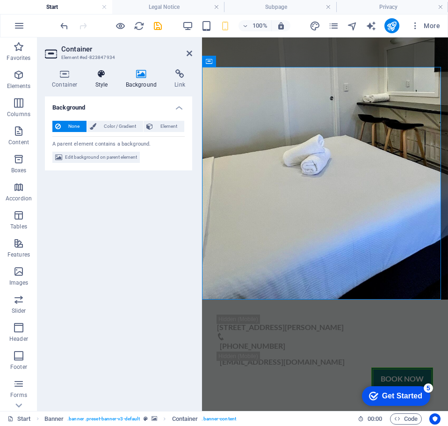
click at [103, 80] on h4 "Style" at bounding box center [103, 79] width 30 height 20
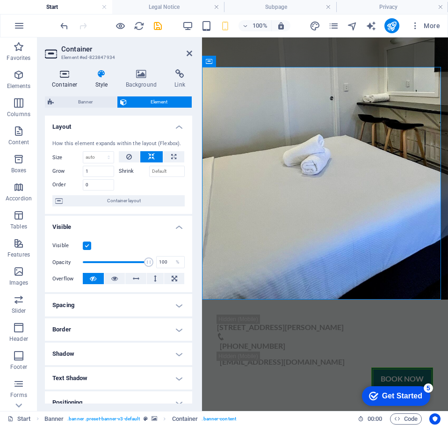
click at [76, 82] on h4 "Container" at bounding box center [66, 79] width 43 height 20
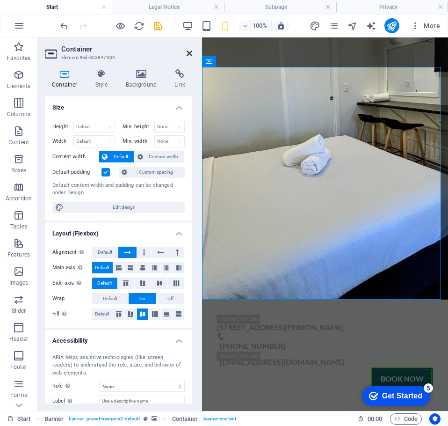
click at [187, 55] on icon at bounding box center [190, 53] width 6 height 7
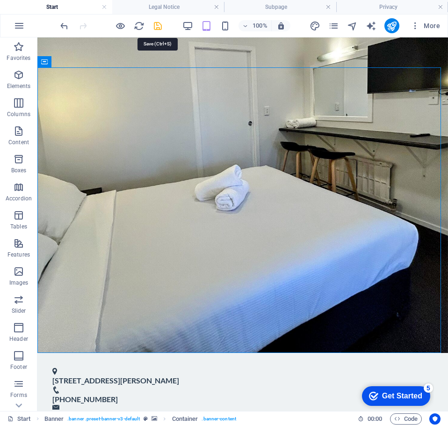
click at [158, 26] on icon "save" at bounding box center [157, 26] width 11 height 11
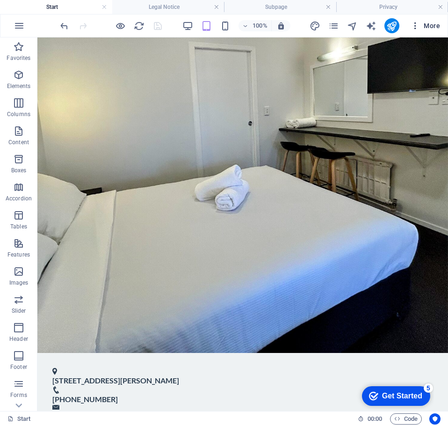
click at [419, 26] on icon "button" at bounding box center [415, 25] width 9 height 9
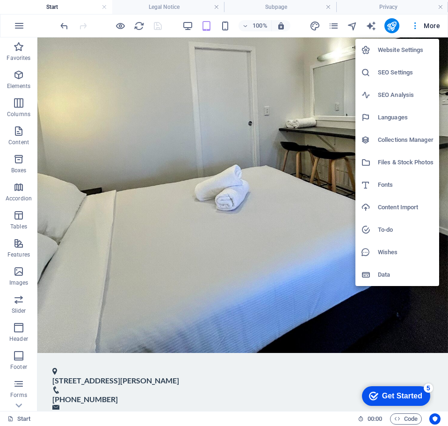
click at [403, 47] on h6 "Website Settings" at bounding box center [406, 49] width 56 height 11
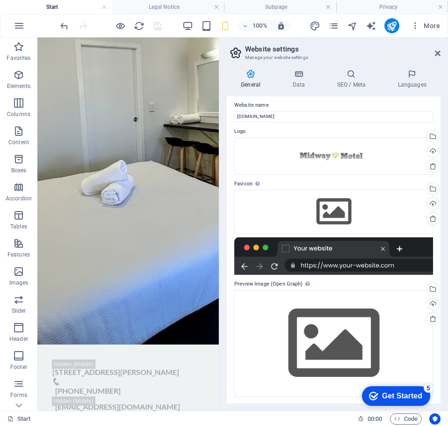
scroll to position [5, 0]
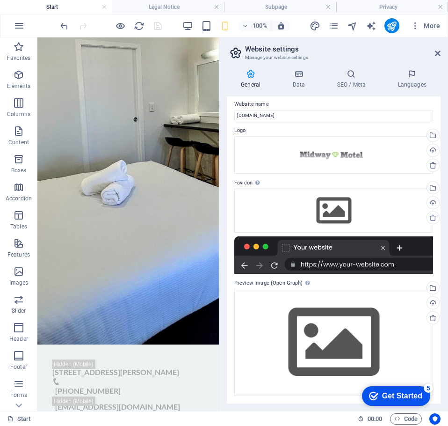
click at [335, 267] on div at bounding box center [333, 254] width 199 height 37
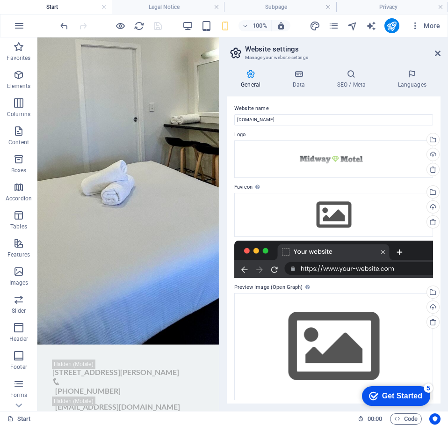
scroll to position [0, 0]
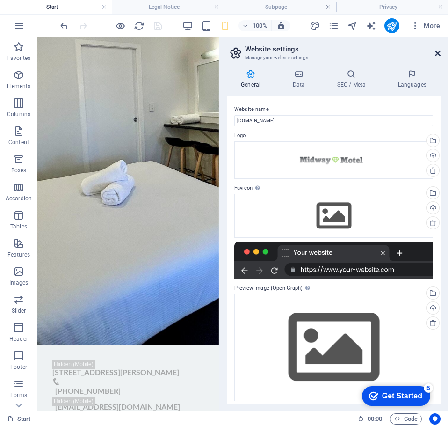
click at [435, 56] on icon at bounding box center [438, 53] width 6 height 7
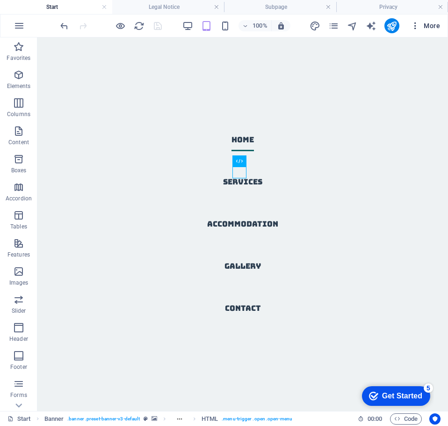
click at [438, 24] on span "More" at bounding box center [425, 25] width 29 height 9
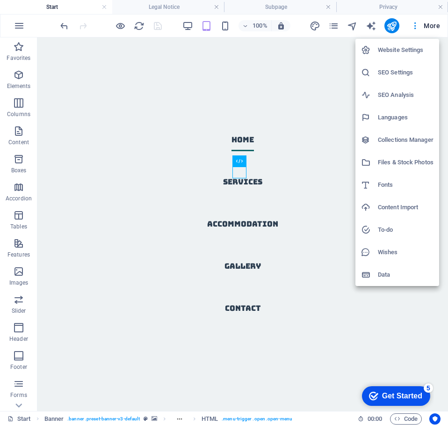
click at [407, 67] on h6 "SEO Settings" at bounding box center [406, 72] width 56 height 11
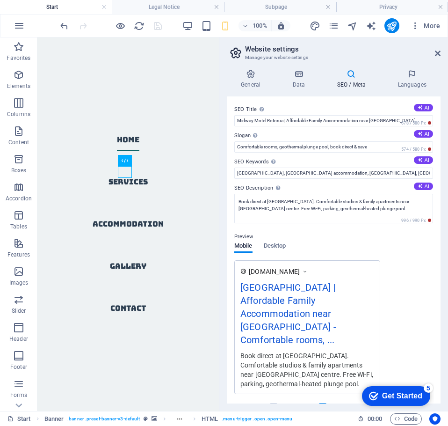
click at [352, 79] on h4 "SEO / Meta" at bounding box center [353, 79] width 61 height 20
click at [299, 79] on h4 "Data" at bounding box center [300, 79] width 44 height 20
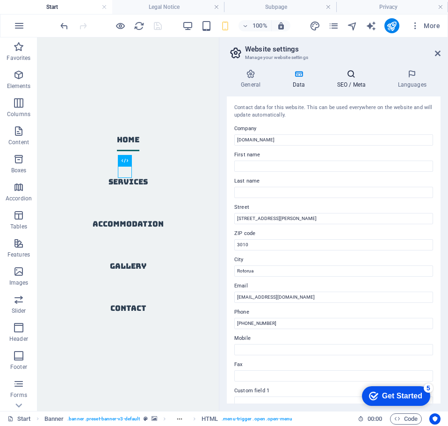
click at [348, 82] on h4 "SEO / Meta" at bounding box center [353, 79] width 61 height 20
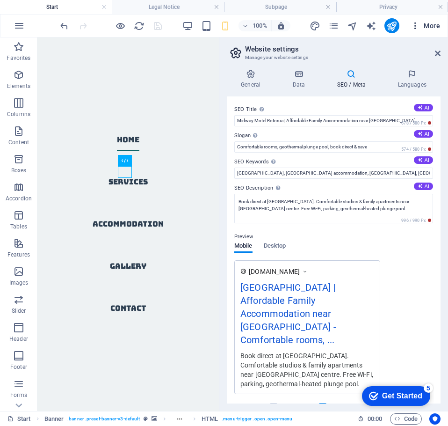
click at [412, 26] on icon "button" at bounding box center [415, 25] width 9 height 9
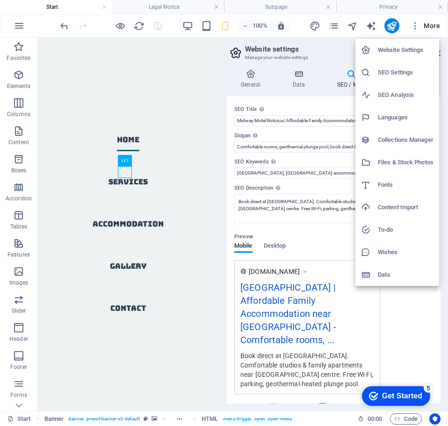
click at [401, 69] on h6 "SEO Settings" at bounding box center [406, 72] width 56 height 11
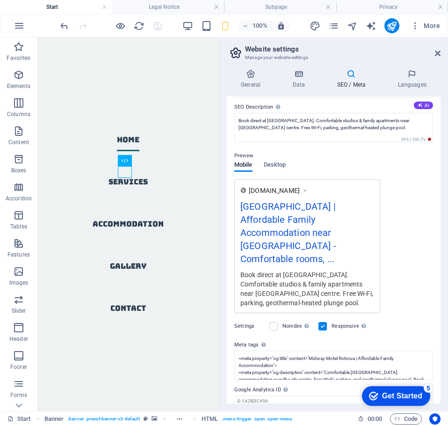
scroll to position [105, 0]
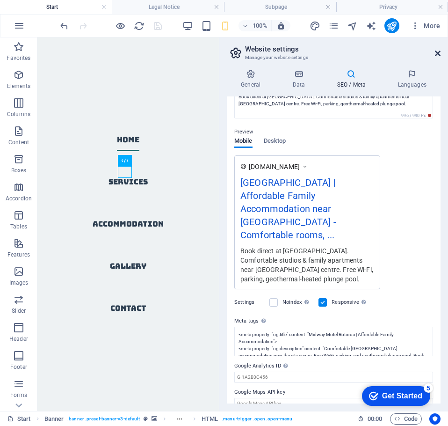
click at [438, 55] on icon at bounding box center [438, 53] width 6 height 7
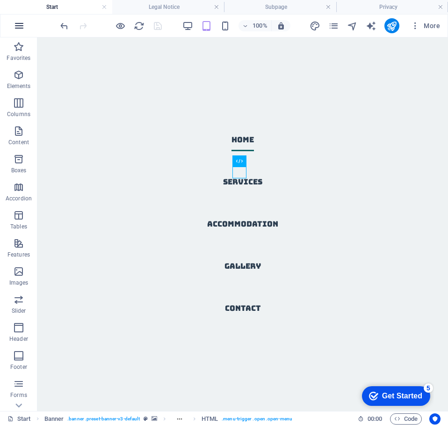
click at [20, 25] on icon "button" at bounding box center [19, 25] width 11 height 11
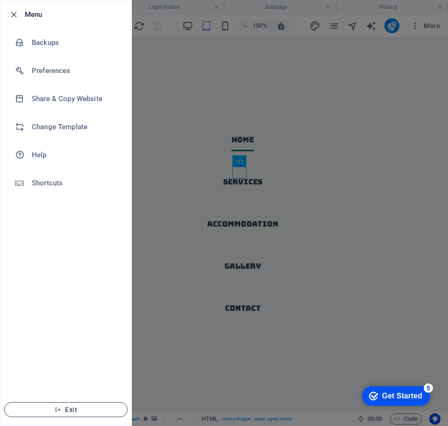
click at [65, 408] on span "Exit" at bounding box center [66, 408] width 108 height 7
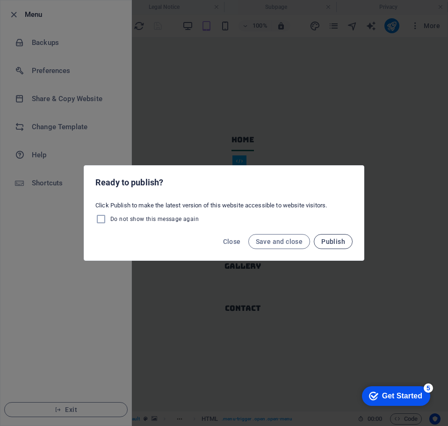
click at [332, 243] on span "Publish" at bounding box center [333, 241] width 24 height 7
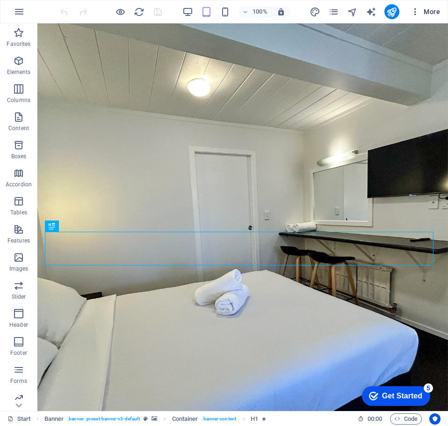
click at [430, 13] on span "More" at bounding box center [425, 11] width 29 height 9
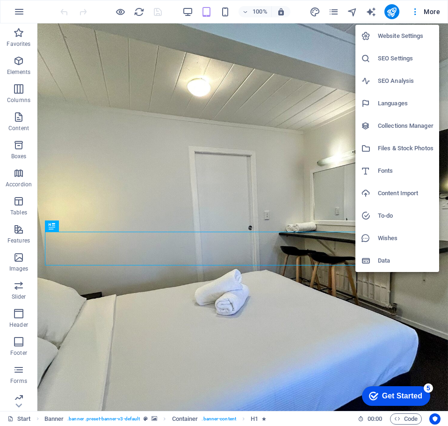
click at [400, 38] on h6 "Website Settings" at bounding box center [406, 35] width 56 height 11
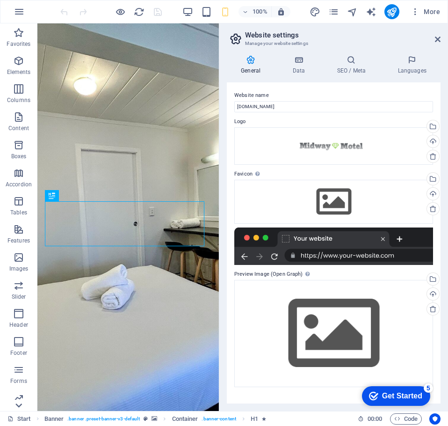
click at [18, 36] on icon at bounding box center [18, 28] width 13 height 13
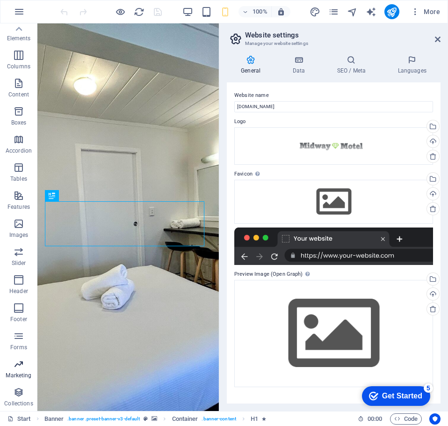
click at [25, 368] on span "Marketing" at bounding box center [18, 369] width 37 height 22
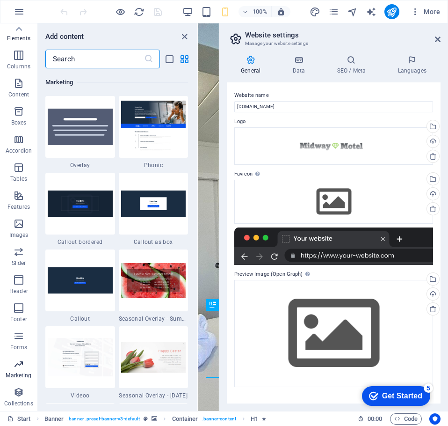
scroll to position [7617, 0]
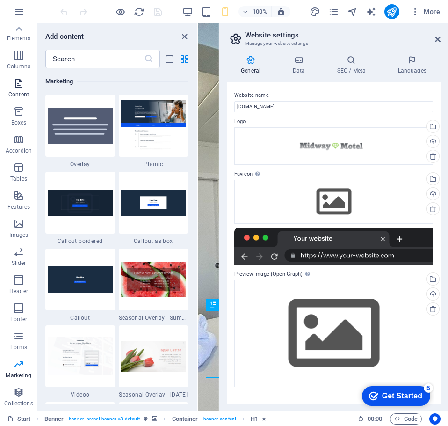
click at [16, 88] on icon "button" at bounding box center [18, 83] width 11 height 11
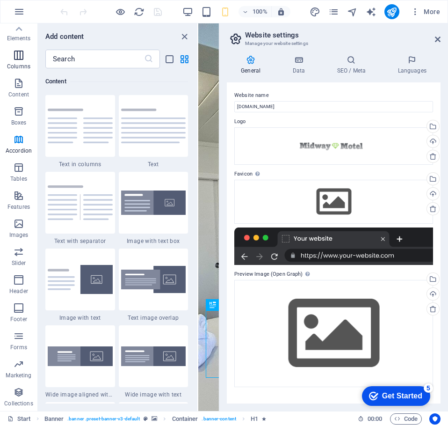
scroll to position [0, 0]
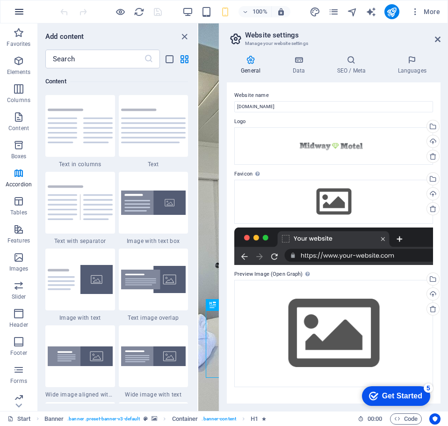
click at [14, 14] on icon "button" at bounding box center [19, 11] width 11 height 11
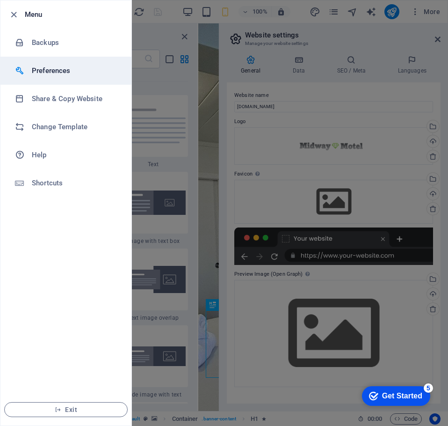
click at [61, 71] on h6 "Preferences" at bounding box center [75, 70] width 87 height 11
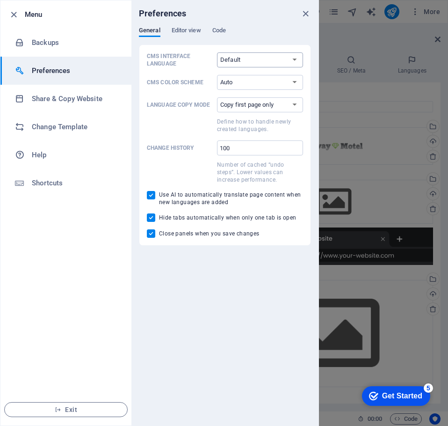
click at [256, 59] on select "Default Deutsch English Español Français Magyar Italiano Nederlands Polski Port…" at bounding box center [260, 59] width 86 height 15
click at [243, 82] on select "Auto Dark Light" at bounding box center [260, 82] width 86 height 15
click at [184, 32] on span "Editor view" at bounding box center [186, 31] width 29 height 13
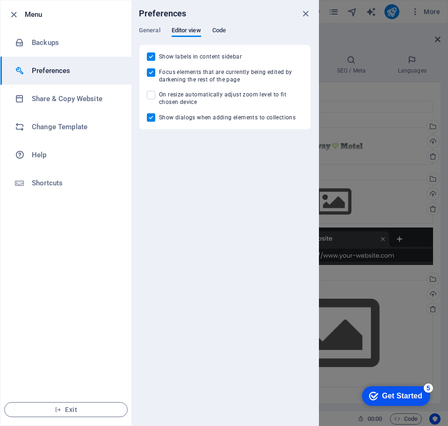
click at [225, 32] on span "Code" at bounding box center [219, 31] width 14 height 13
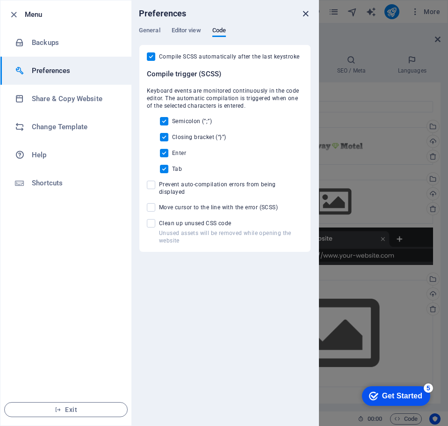
click at [306, 14] on icon "close" at bounding box center [305, 13] width 11 height 11
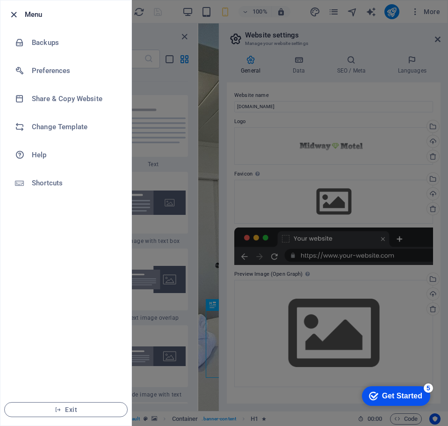
click at [14, 17] on icon "button" at bounding box center [13, 14] width 11 height 11
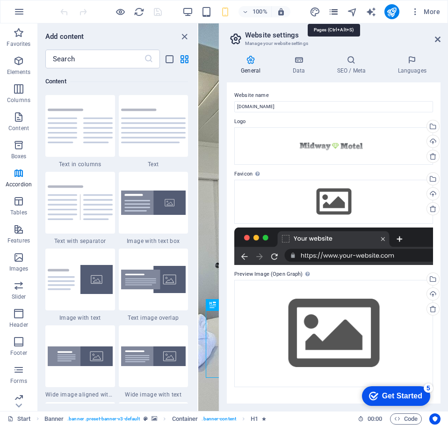
click at [332, 11] on icon "pages" at bounding box center [333, 12] width 11 height 11
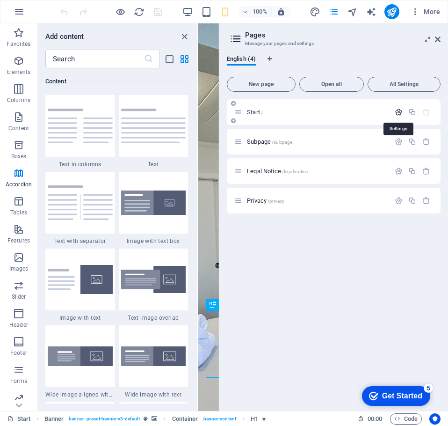
click at [399, 112] on icon "button" at bounding box center [399, 112] width 8 height 8
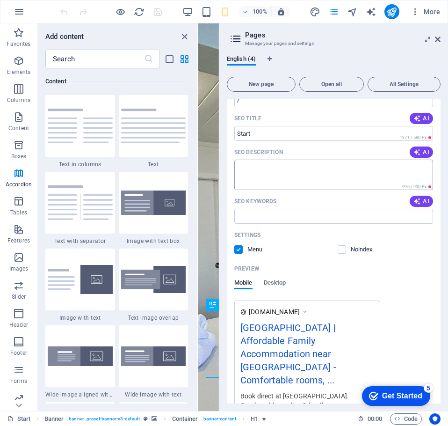
scroll to position [47, 0]
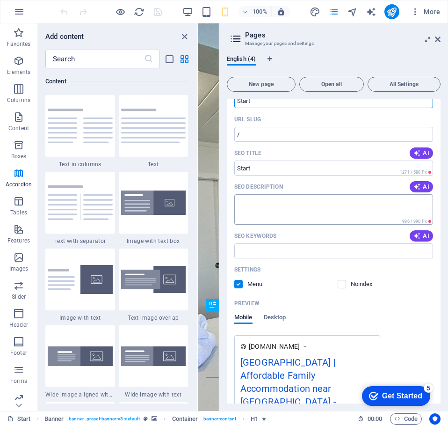
click at [308, 217] on textarea "SEO Description" at bounding box center [333, 209] width 199 height 30
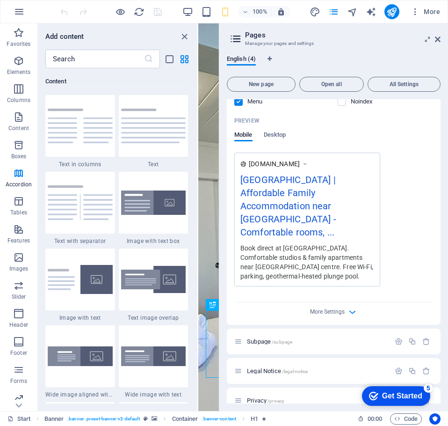
scroll to position [230, 0]
click at [395, 337] on icon "button" at bounding box center [399, 341] width 8 height 8
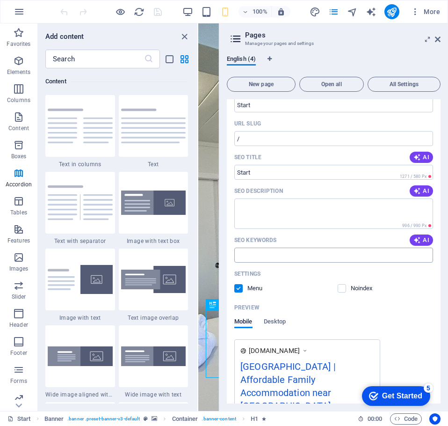
scroll to position [0, 0]
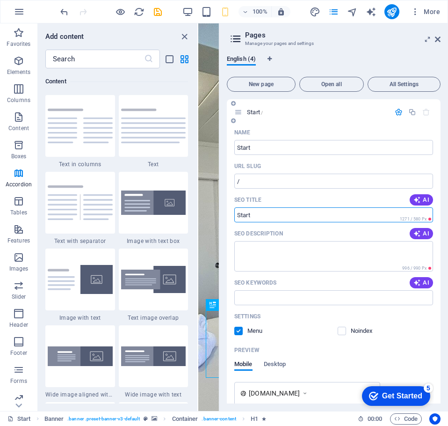
click at [265, 220] on input "SEO Title" at bounding box center [333, 214] width 199 height 15
drag, startPoint x: 259, startPoint y: 217, endPoint x: 238, endPoint y: 216, distance: 20.6
click at [238, 216] on input "SEO Title" at bounding box center [333, 214] width 199 height 15
click at [243, 216] on input "SEO Title" at bounding box center [333, 214] width 199 height 15
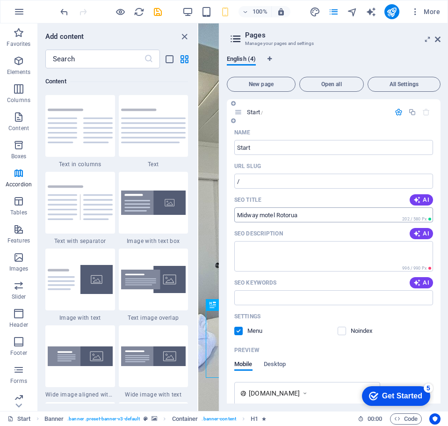
click at [315, 215] on input "Midway motel Rotorua" at bounding box center [333, 214] width 199 height 15
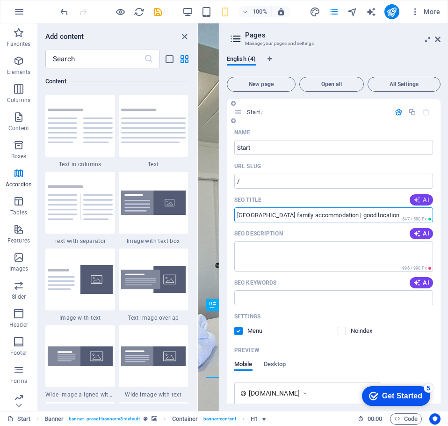
type input "Midway motel Rotorua family accommodation | good location"
click at [278, 253] on textarea "SEO Description" at bounding box center [333, 256] width 199 height 30
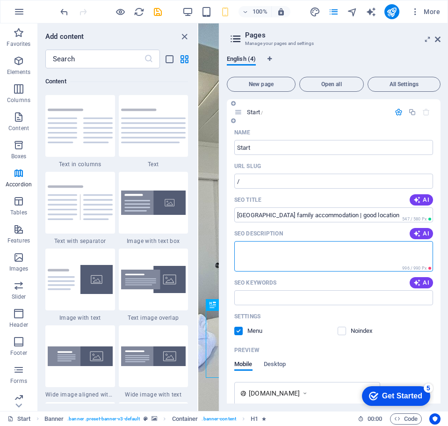
paste textarea "Book direct at [GEOGRAPHIC_DATA]. Comfortable studios & family apartments near …"
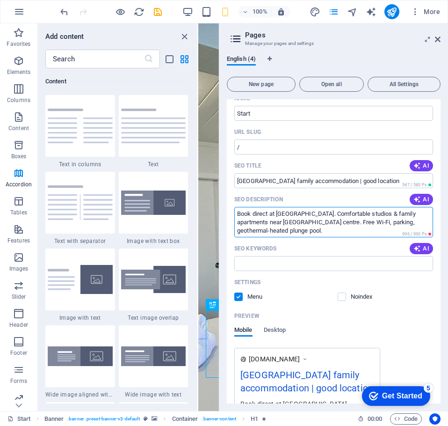
scroll to position [47, 0]
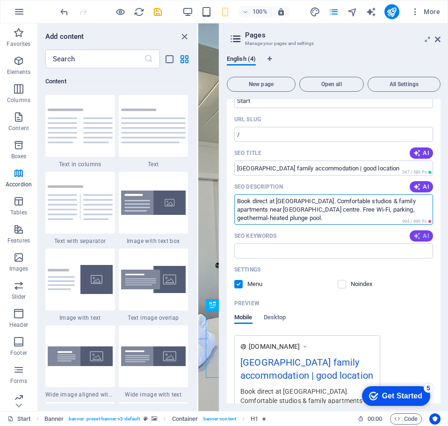
type textarea "Book direct at [GEOGRAPHIC_DATA]. Comfortable studios & family apartments near …"
click at [420, 235] on span "AI" at bounding box center [421, 235] width 16 height 7
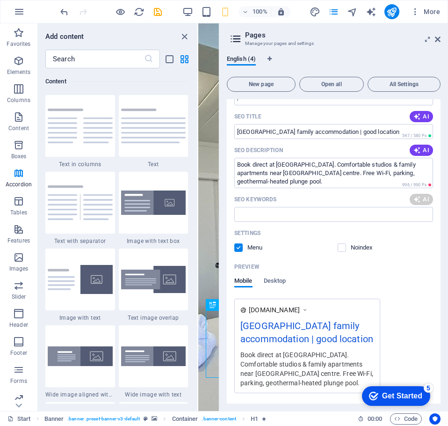
scroll to position [94, 0]
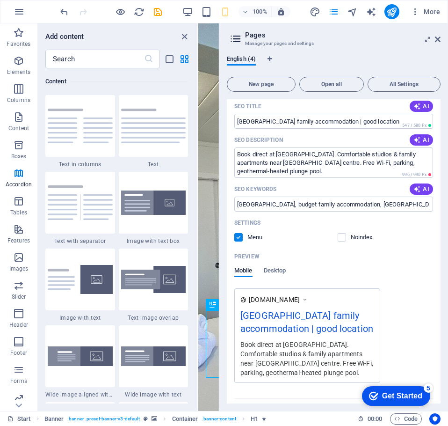
type input "Midway Motel Rotorua, budget family accommodation, plunge pool Rotorua, free Wi…"
drag, startPoint x: 320, startPoint y: 203, endPoint x: 453, endPoint y: 201, distance: 132.8
click at [448, 201] on html "midwaymotelrotorua.co.nz Start Favorites Elements Columns Content Boxes Accordi…" at bounding box center [224, 213] width 448 height 426
click at [402, 265] on div "Preview Mobile Desktop" at bounding box center [333, 268] width 199 height 39
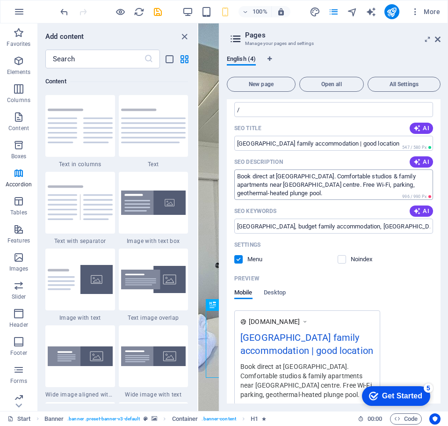
scroll to position [0, 0]
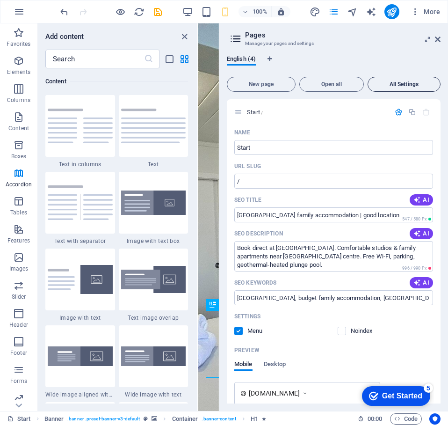
click at [394, 84] on span "All Settings" at bounding box center [404, 84] width 65 height 6
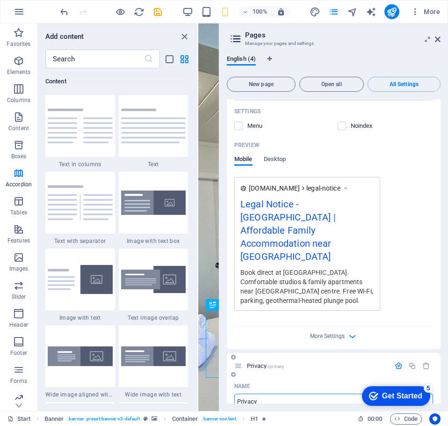
scroll to position [1219, 0]
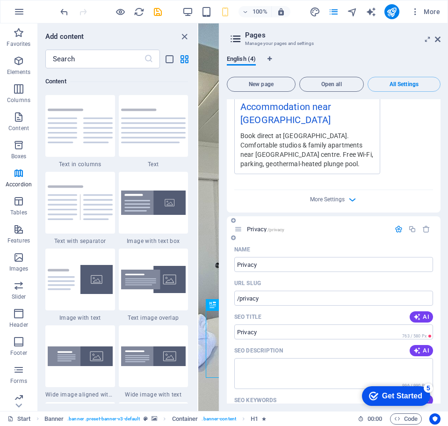
click at [395, 225] on icon "button" at bounding box center [399, 229] width 8 height 8
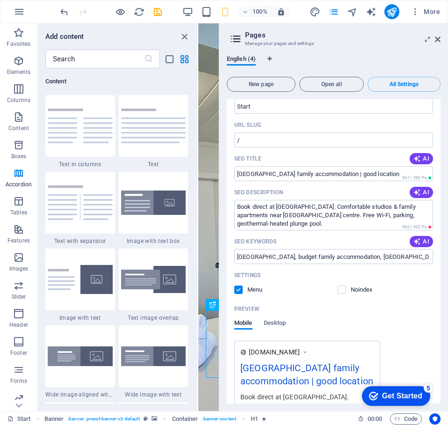
scroll to position [0, 0]
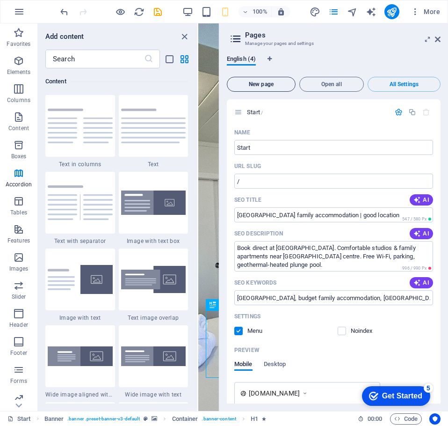
click at [258, 85] on span "New page" at bounding box center [261, 84] width 60 height 6
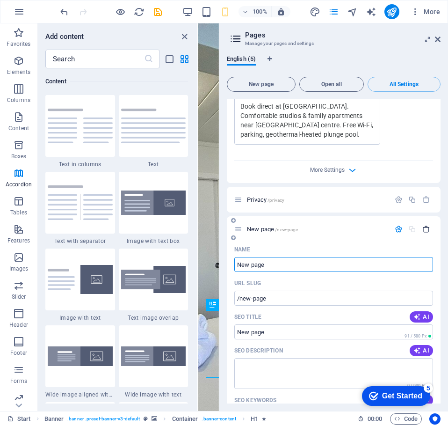
click at [422, 225] on icon "button" at bounding box center [426, 229] width 8 height 8
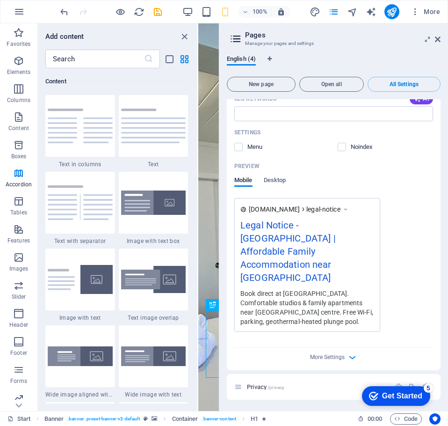
scroll to position [1048, 0]
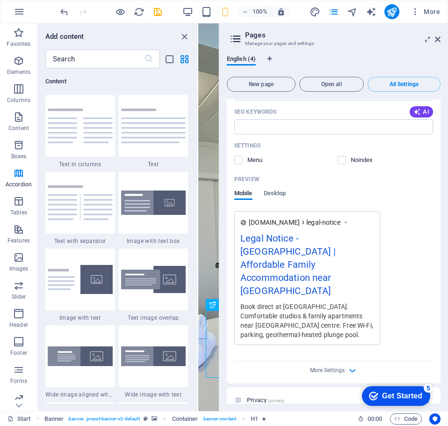
click at [433, 41] on header "Pages Manage your pages and settings" at bounding box center [335, 35] width 212 height 24
click at [440, 38] on aside "Pages Manage your pages and settings English (4) New page Open all All Settings…" at bounding box center [333, 216] width 229 height 387
click at [440, 39] on icon at bounding box center [438, 39] width 6 height 7
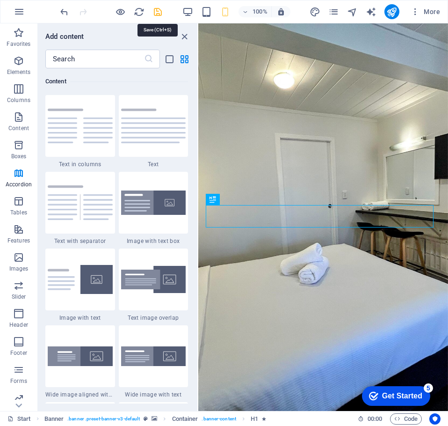
click at [161, 14] on icon "save" at bounding box center [157, 12] width 11 height 11
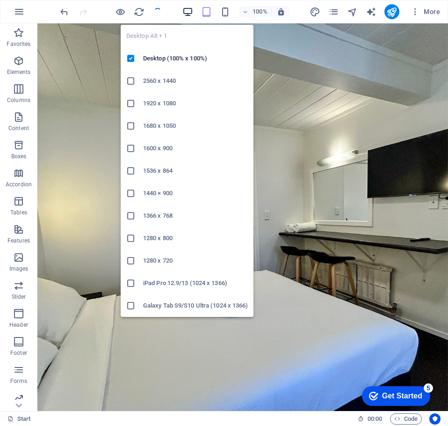
click at [191, 14] on icon "button" at bounding box center [187, 12] width 11 height 11
click at [189, 12] on icon "button" at bounding box center [187, 12] width 11 height 11
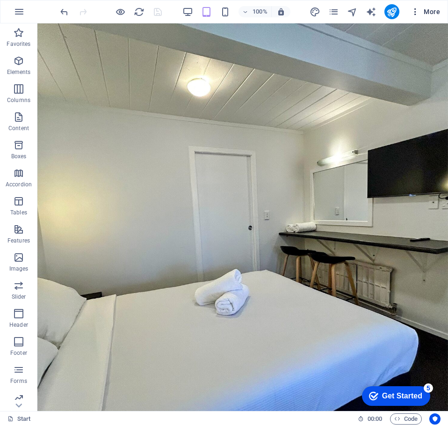
click at [416, 9] on icon "button" at bounding box center [415, 11] width 9 height 9
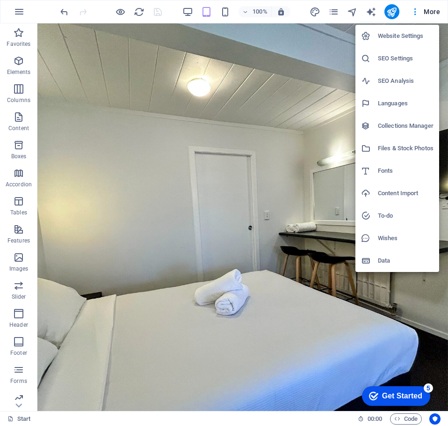
click at [399, 77] on h6 "SEO Analysis" at bounding box center [406, 80] width 56 height 11
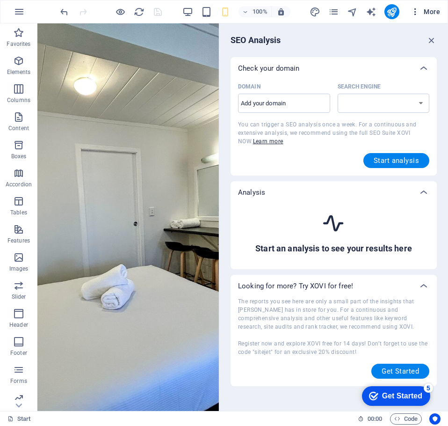
select select "[DOMAIN_NAME]"
click at [415, 6] on button "More" at bounding box center [425, 11] width 37 height 15
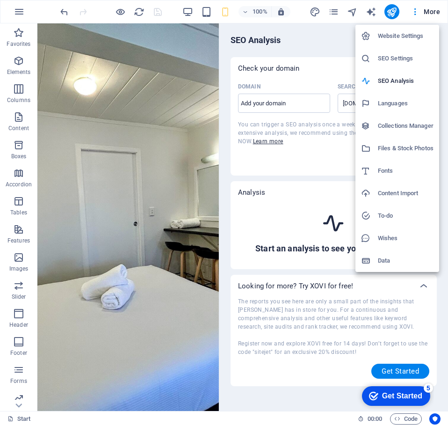
click at [389, 55] on h6 "SEO Settings" at bounding box center [406, 58] width 56 height 11
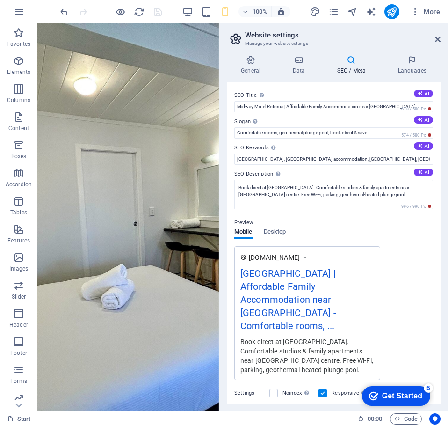
click at [348, 56] on icon at bounding box center [351, 59] width 57 height 9
click at [254, 63] on icon at bounding box center [251, 59] width 48 height 9
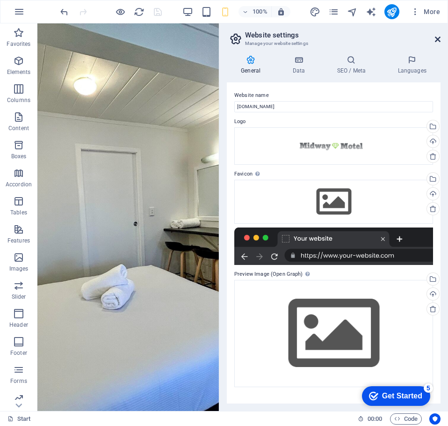
click at [436, 37] on icon at bounding box center [438, 39] width 6 height 7
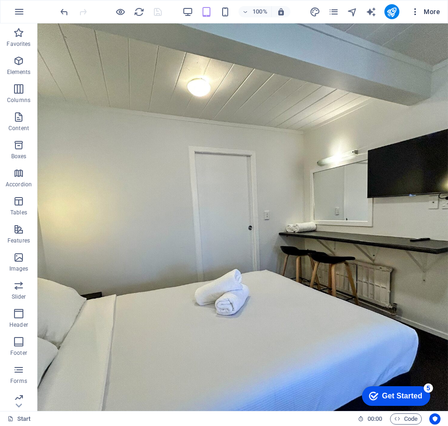
click at [414, 13] on icon "button" at bounding box center [415, 11] width 9 height 9
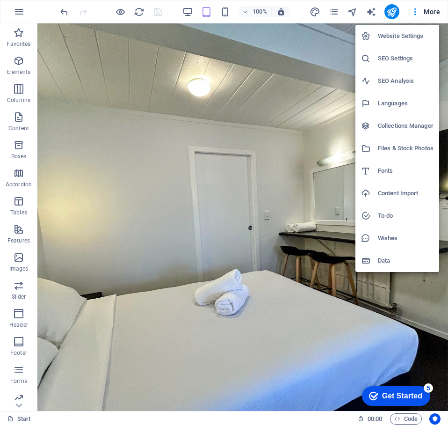
click at [402, 34] on h6 "Website Settings" at bounding box center [406, 35] width 56 height 11
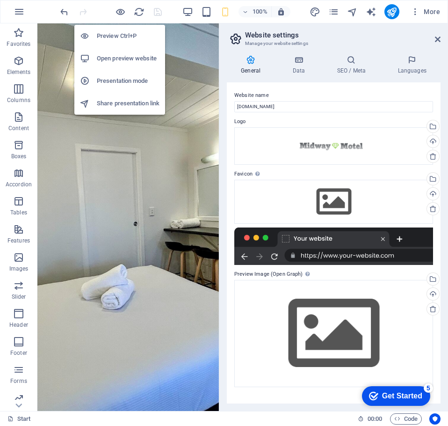
click at [109, 36] on h6 "Preview Ctrl+P" at bounding box center [128, 35] width 63 height 11
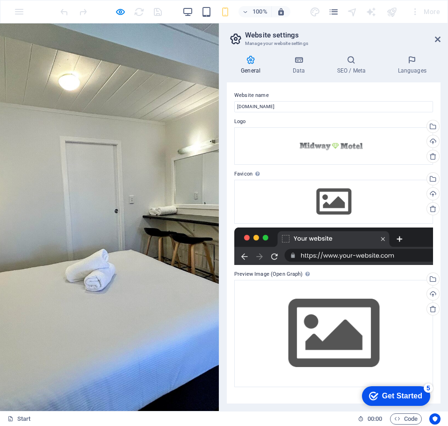
click at [441, 37] on aside "Website settings Manage your website settings General Data SEO / Meta Languages…" at bounding box center [333, 216] width 229 height 387
drag, startPoint x: 437, startPoint y: 38, endPoint x: 437, endPoint y: 14, distance: 23.4
click at [437, 38] on icon at bounding box center [438, 39] width 6 height 7
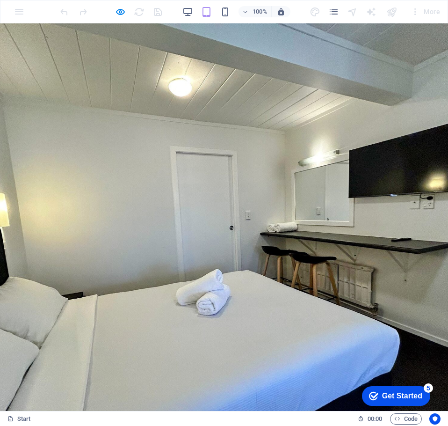
click at [417, 13] on div "More" at bounding box center [425, 11] width 37 height 15
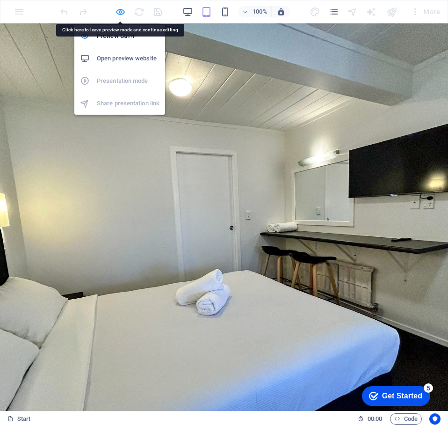
click at [122, 11] on icon "button" at bounding box center [120, 12] width 11 height 11
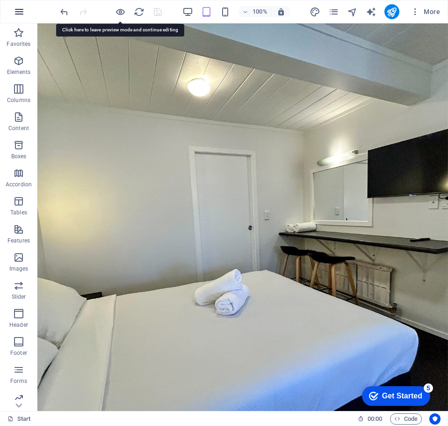
click at [17, 14] on icon "button" at bounding box center [19, 11] width 11 height 11
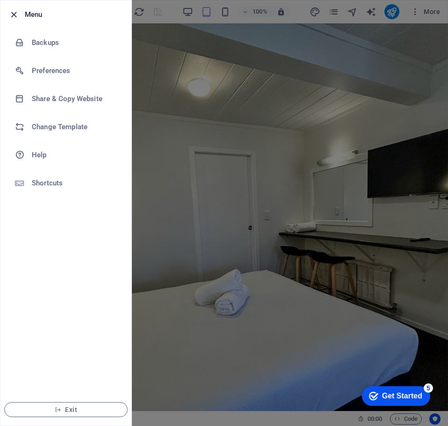
click at [15, 15] on icon "button" at bounding box center [13, 14] width 11 height 11
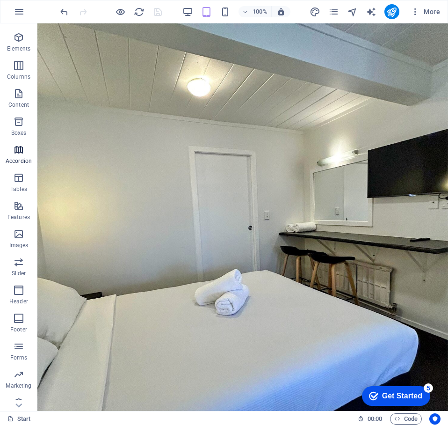
scroll to position [34, 0]
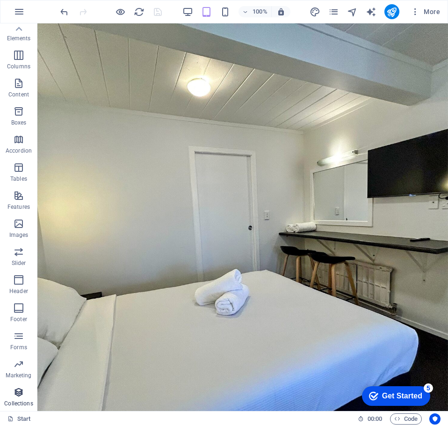
click at [16, 391] on icon "button" at bounding box center [18, 391] width 11 height 11
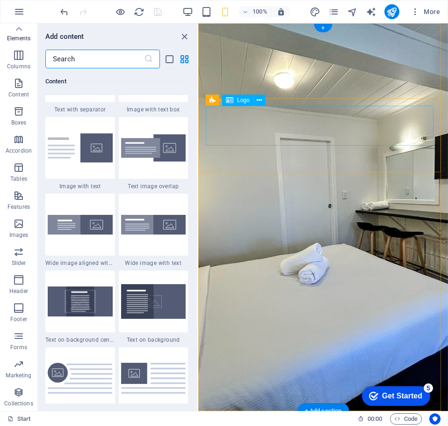
scroll to position [8560, 0]
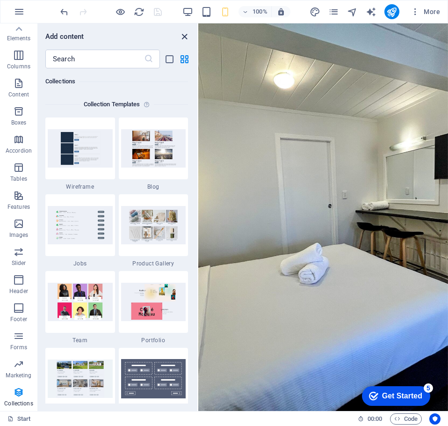
drag, startPoint x: 186, startPoint y: 38, endPoint x: 149, endPoint y: 14, distance: 43.8
click at [186, 38] on icon "close panel" at bounding box center [184, 36] width 11 height 11
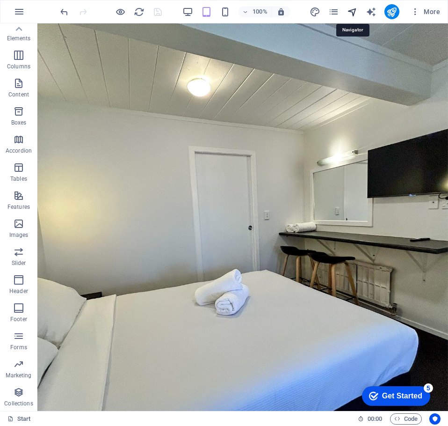
click at [351, 13] on icon "navigator" at bounding box center [352, 12] width 11 height 11
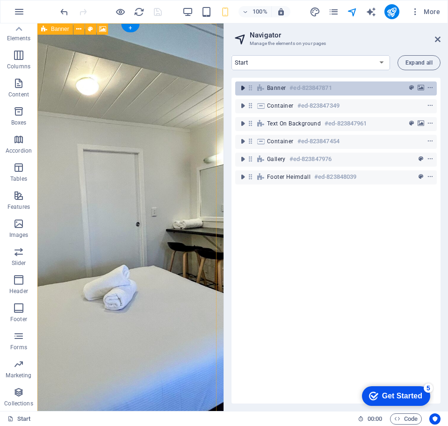
click at [243, 91] on icon "toggle-expand" at bounding box center [242, 87] width 9 height 9
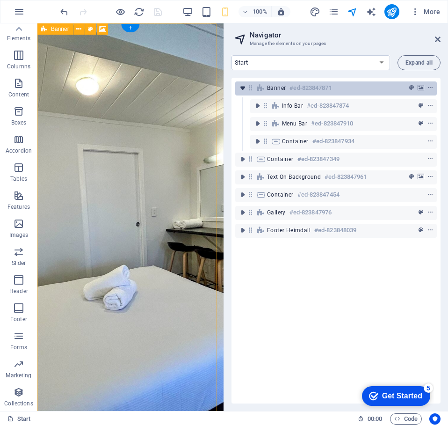
click at [243, 91] on icon "toggle-expand" at bounding box center [242, 87] width 9 height 9
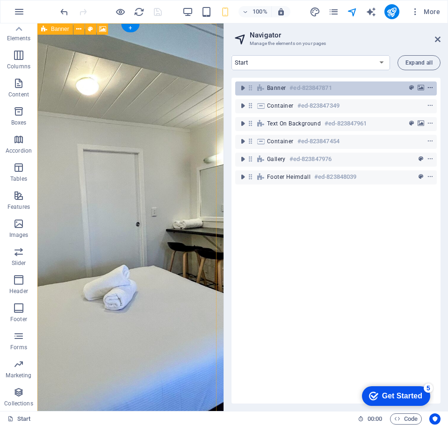
click at [431, 86] on icon "context-menu" at bounding box center [430, 88] width 7 height 7
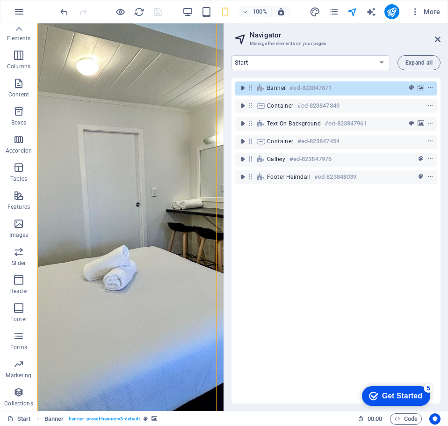
click at [299, 219] on div "Banner #ed-823847871 Container #ed-823847349 Text on background #ed-823847961 C…" at bounding box center [335, 240] width 209 height 325
click at [436, 38] on icon at bounding box center [438, 39] width 6 height 7
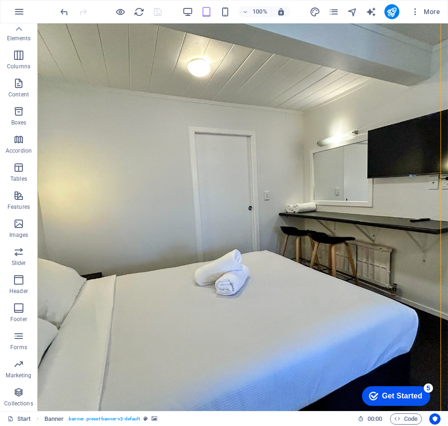
drag, startPoint x: 393, startPoint y: 392, endPoint x: 487, endPoint y: 591, distance: 220.0
click at [393, 392] on div "Get Started" at bounding box center [402, 395] width 40 height 8
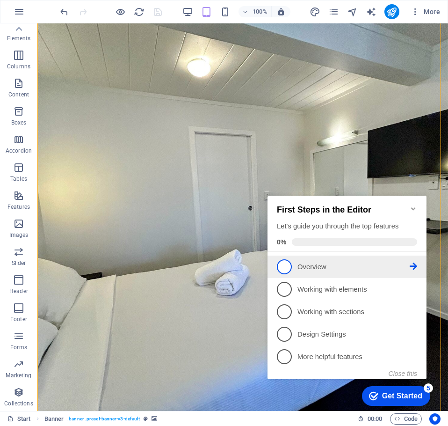
click at [287, 267] on span "1" at bounding box center [284, 266] width 15 height 15
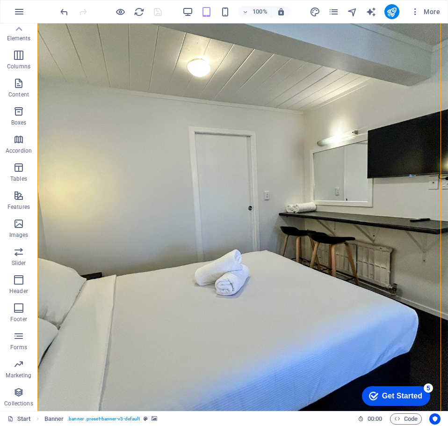
scroll to position [0, 0]
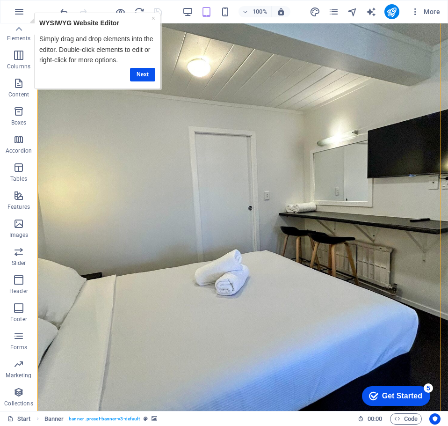
click at [403, 391] on div "Get Started" at bounding box center [402, 395] width 40 height 8
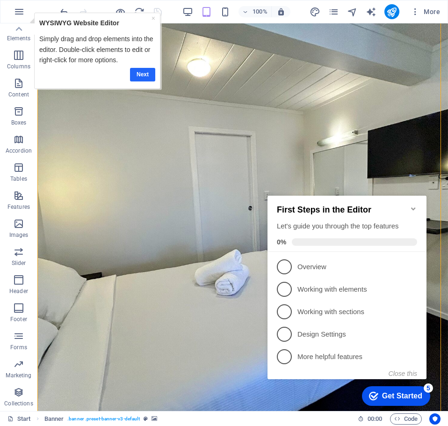
click at [140, 73] on link "Next" at bounding box center [142, 75] width 25 height 14
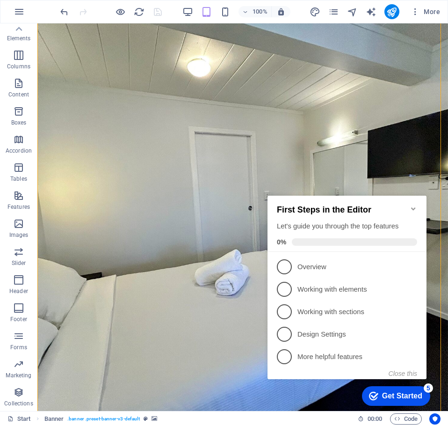
click at [410, 205] on icon "Minimize checklist" at bounding box center [413, 208] width 7 height 7
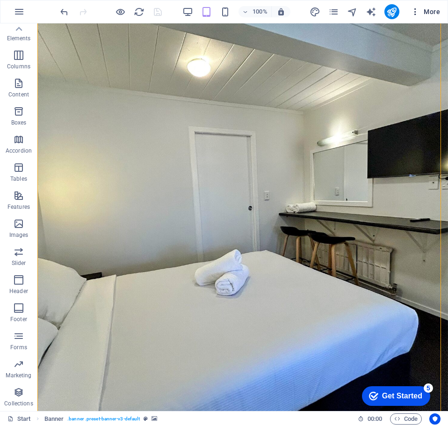
click at [417, 15] on icon "button" at bounding box center [415, 11] width 9 height 9
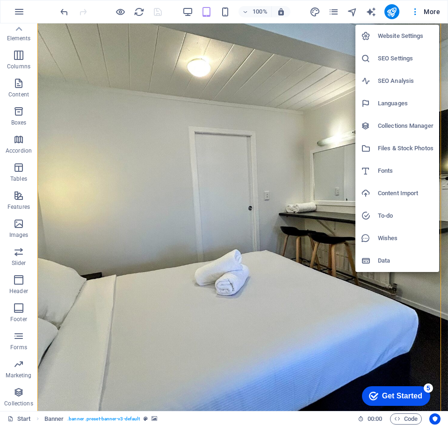
click at [383, 60] on h6 "SEO Settings" at bounding box center [406, 58] width 56 height 11
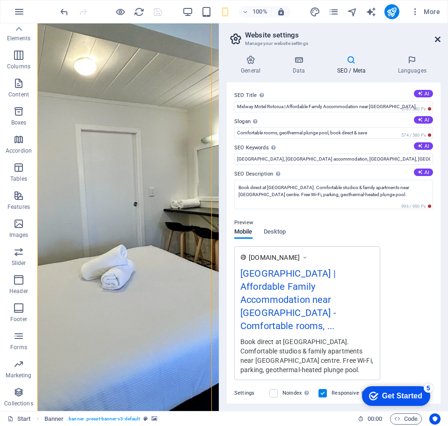
click at [436, 39] on icon at bounding box center [438, 39] width 6 height 7
